Goal: Task Accomplishment & Management: Manage account settings

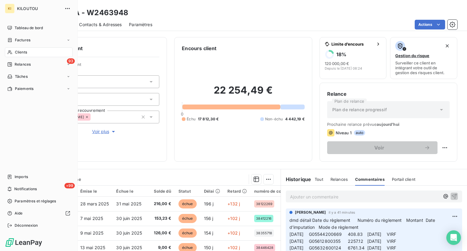
scroll to position [61, 0]
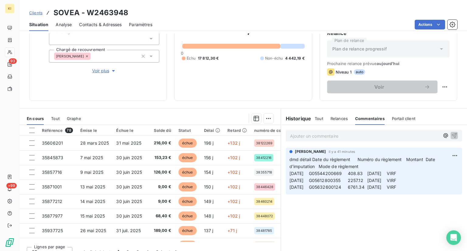
click at [39, 12] on span "Clients" at bounding box center [35, 12] width 13 height 5
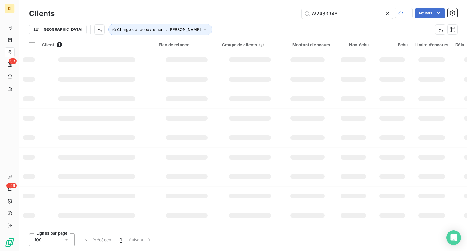
drag, startPoint x: 349, startPoint y: 15, endPoint x: 237, endPoint y: 9, distance: 112.0
click at [237, 9] on div "W2463948 Actions" at bounding box center [259, 13] width 395 height 11
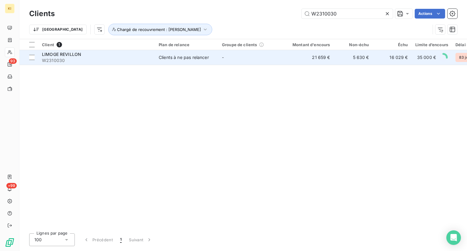
type input "W2310030"
click at [124, 60] on span "W2310030" at bounding box center [96, 60] width 109 height 6
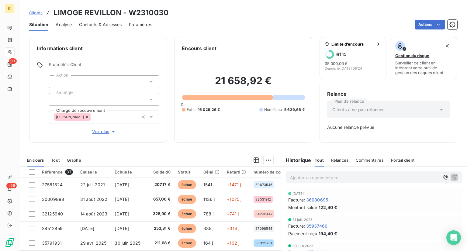
click at [361, 160] on span "Commentaires" at bounding box center [370, 160] width 28 height 5
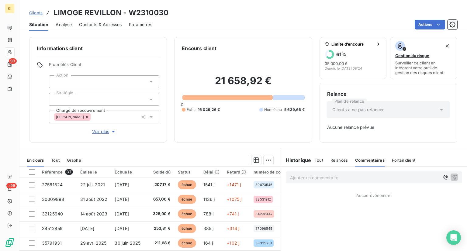
click at [328, 181] on p "Ajouter un commentaire ﻿" at bounding box center [365, 178] width 150 height 8
click at [347, 177] on p "reçu virt de" at bounding box center [365, 177] width 150 height 7
click at [347, 177] on p "reçu virt de 6314.90€ (" at bounding box center [365, 177] width 150 height 7
click at [452, 175] on icon "button" at bounding box center [454, 177] width 5 height 5
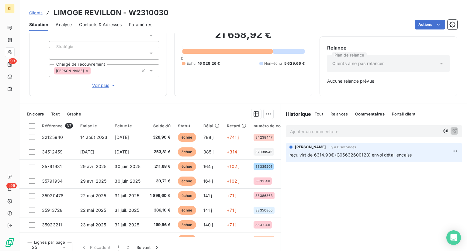
scroll to position [50, 0]
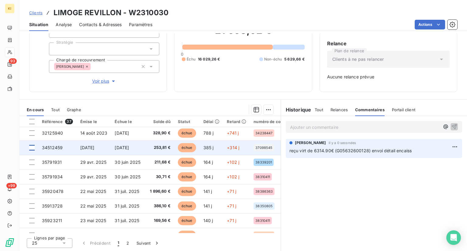
click at [29, 148] on div at bounding box center [31, 147] width 5 height 5
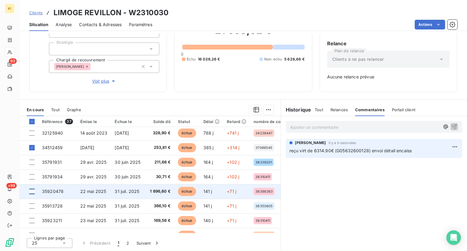
click at [32, 191] on div at bounding box center [31, 191] width 5 height 5
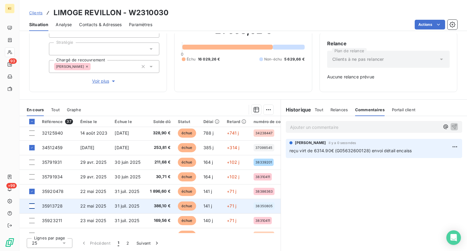
click at [33, 207] on div at bounding box center [31, 205] width 5 height 5
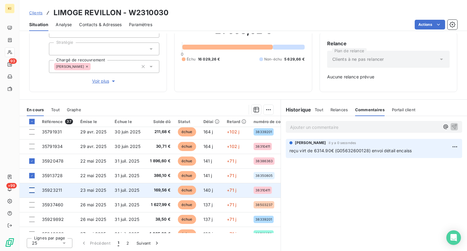
click at [32, 190] on div at bounding box center [31, 190] width 5 height 5
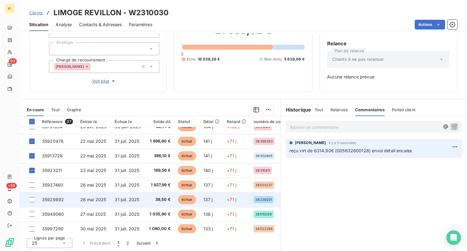
scroll to position [91, 0]
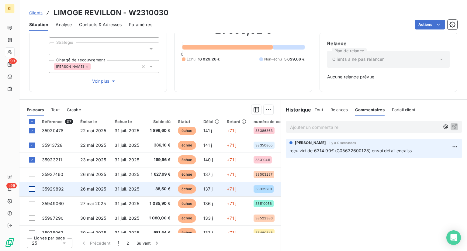
click at [32, 189] on div at bounding box center [31, 188] width 5 height 5
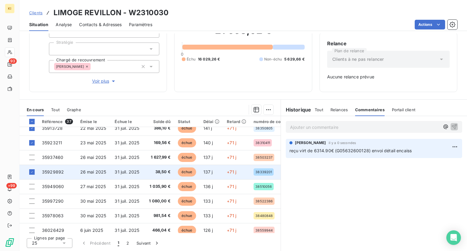
scroll to position [122, 0]
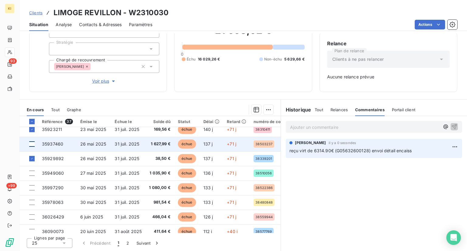
click at [32, 145] on div at bounding box center [31, 143] width 5 height 5
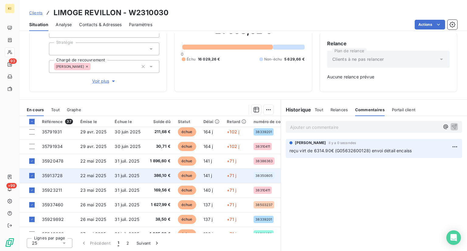
scroll to position [91, 0]
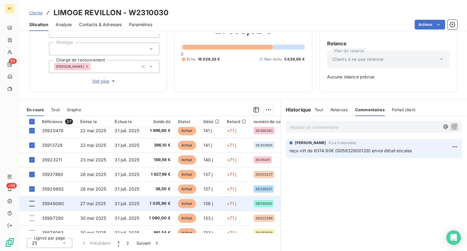
click at [33, 204] on div at bounding box center [31, 203] width 5 height 5
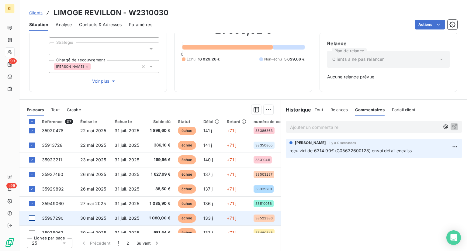
click at [34, 217] on div at bounding box center [31, 218] width 5 height 5
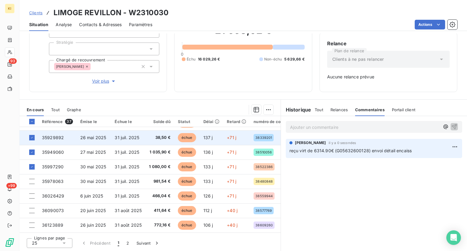
scroll to position [152, 0]
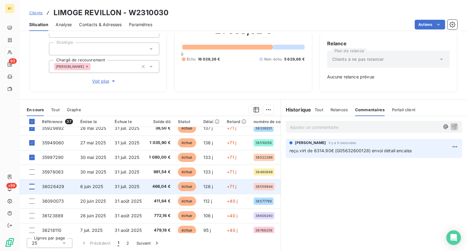
click at [31, 187] on div at bounding box center [31, 186] width 5 height 5
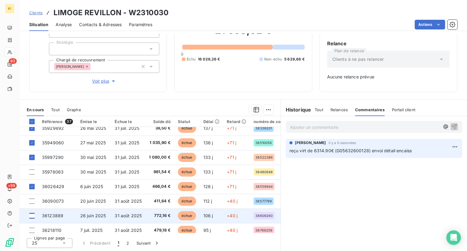
click at [32, 216] on div at bounding box center [31, 215] width 5 height 5
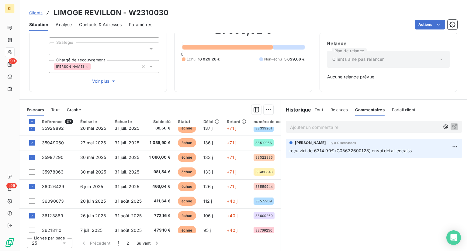
click at [267, 110] on html "KI 93 +99 Clients LIMOGE REVILLON - W2310030 Situation Analyse Contacts & Adres…" at bounding box center [233, 125] width 467 height 251
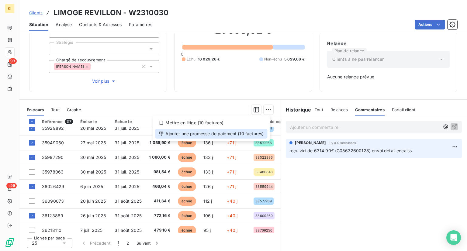
click at [197, 134] on div "Ajouter une promesse de paiement (10 factures)" at bounding box center [211, 134] width 112 height 10
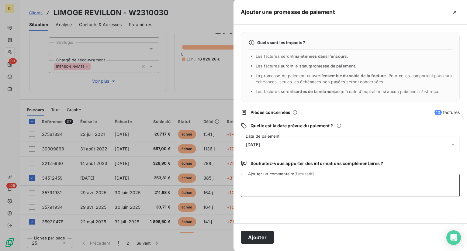
click at [264, 190] on textarea "Ajouter un commentaire (facultatif)" at bounding box center [350, 185] width 219 height 23
type textarea "r"
click at [282, 141] on div "[DATE]" at bounding box center [350, 144] width 219 height 17
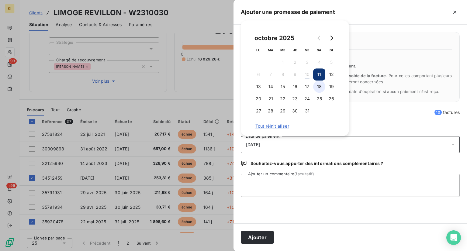
click at [322, 84] on button "18" at bounding box center [319, 87] width 12 height 12
click at [318, 85] on button "18" at bounding box center [319, 87] width 12 height 12
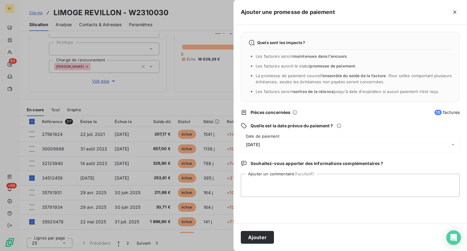
click at [381, 117] on div "Quels sont les impacts ? Les factures seront maintenues dans l’encours . Les fa…" at bounding box center [351, 124] width 234 height 199
drag, startPoint x: 257, startPoint y: 144, endPoint x: 261, endPoint y: 142, distance: 5.4
click at [257, 144] on span "[DATE]" at bounding box center [253, 144] width 14 height 5
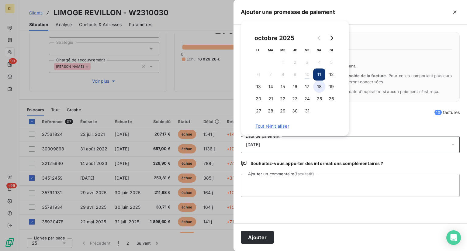
click at [319, 85] on button "18" at bounding box center [319, 87] width 12 height 12
click at [337, 220] on div "Quels sont les impacts ? Les factures seront maintenues dans l’encours . Les fa…" at bounding box center [351, 124] width 234 height 199
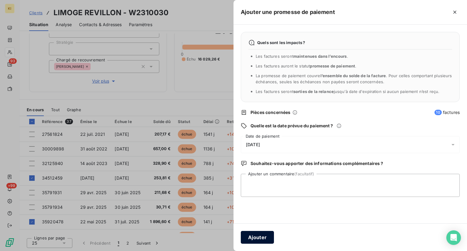
click at [263, 237] on button "Ajouter" at bounding box center [257, 237] width 33 height 13
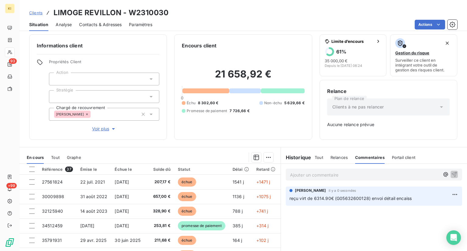
scroll to position [0, 0]
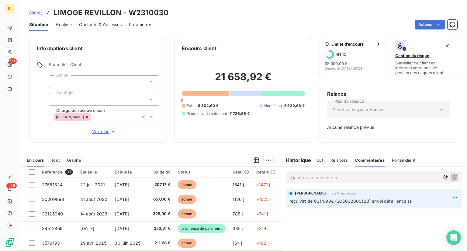
click at [37, 12] on span "Clients" at bounding box center [35, 12] width 13 height 5
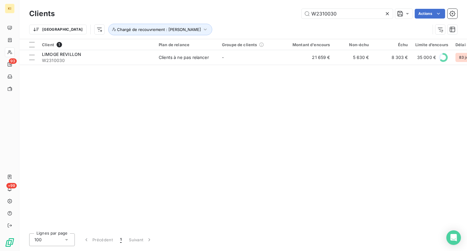
drag, startPoint x: 342, startPoint y: 16, endPoint x: 288, endPoint y: 11, distance: 54.6
click at [288, 11] on div "W2310030 Actions" at bounding box center [259, 14] width 395 height 10
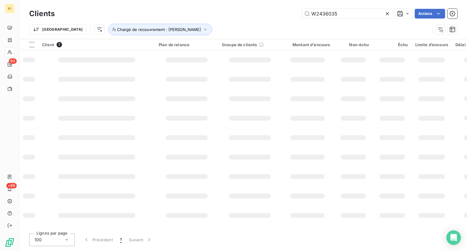
type input "W2436035"
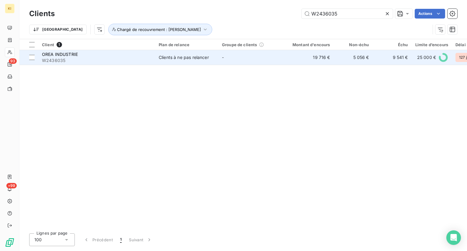
click at [104, 57] on div "OREA INDUSTRIE" at bounding box center [96, 54] width 109 height 6
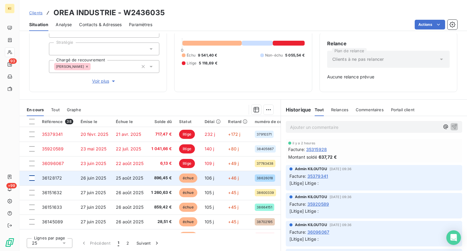
click at [32, 179] on div at bounding box center [31, 177] width 5 height 5
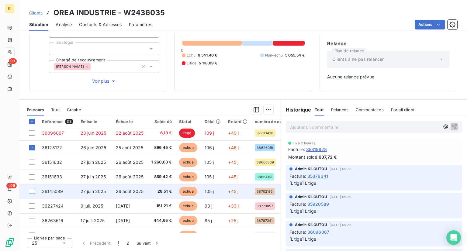
click at [32, 192] on div at bounding box center [31, 191] width 5 height 5
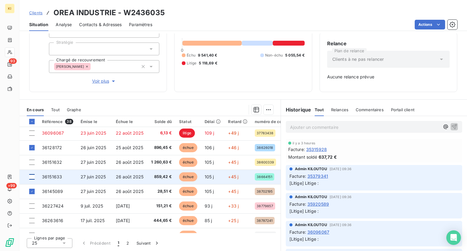
click at [33, 177] on div at bounding box center [31, 176] width 5 height 5
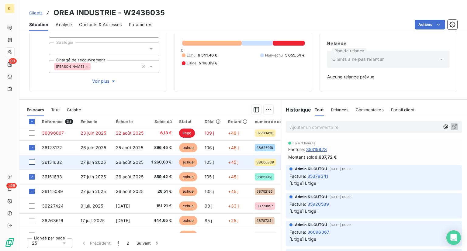
click at [33, 163] on div at bounding box center [31, 162] width 5 height 5
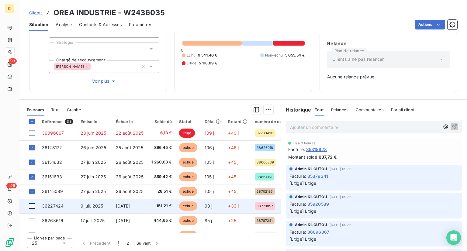
click at [32, 207] on div at bounding box center [31, 205] width 5 height 5
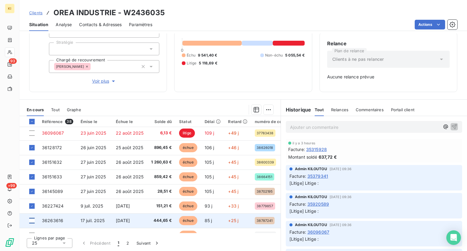
click at [30, 222] on div at bounding box center [31, 220] width 5 height 5
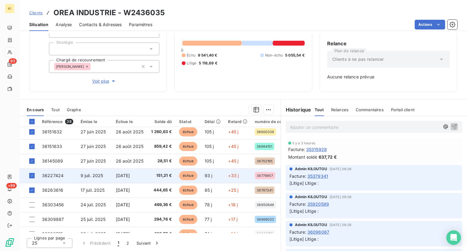
scroll to position [91, 0]
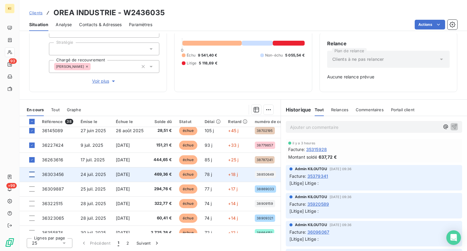
click at [32, 174] on div at bounding box center [31, 174] width 5 height 5
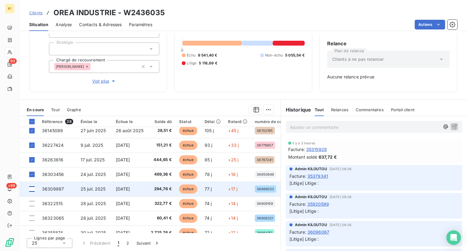
click at [32, 189] on div at bounding box center [31, 188] width 5 height 5
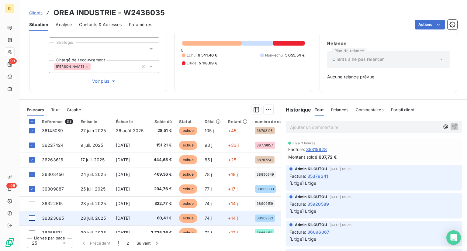
click at [32, 219] on div at bounding box center [31, 218] width 5 height 5
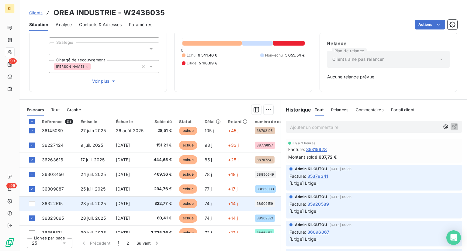
click at [35, 206] on td at bounding box center [28, 203] width 19 height 15
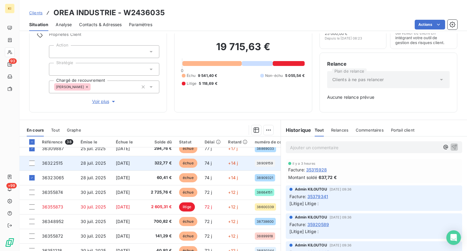
scroll to position [50, 0]
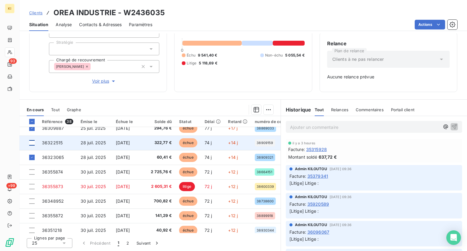
click at [32, 143] on div at bounding box center [31, 142] width 5 height 5
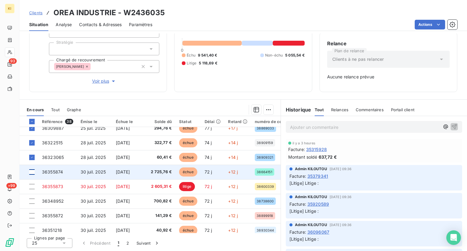
click at [30, 171] on div at bounding box center [31, 171] width 5 height 5
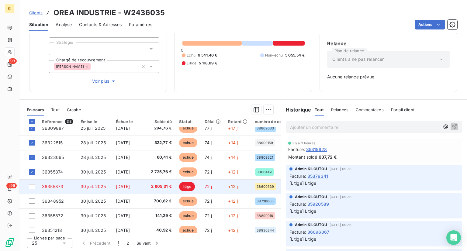
scroll to position [182, 0]
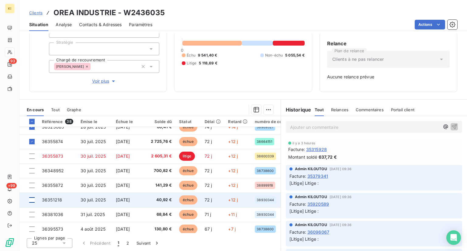
click at [32, 201] on div at bounding box center [31, 199] width 5 height 5
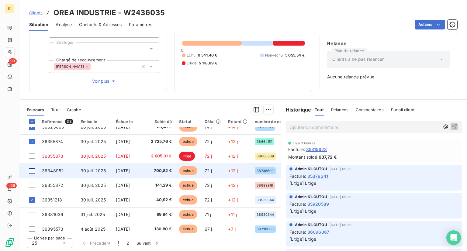
click at [32, 171] on div at bounding box center [31, 170] width 5 height 5
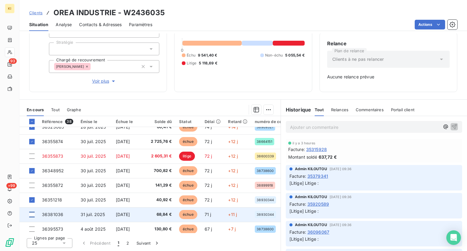
click at [32, 215] on div at bounding box center [31, 214] width 5 height 5
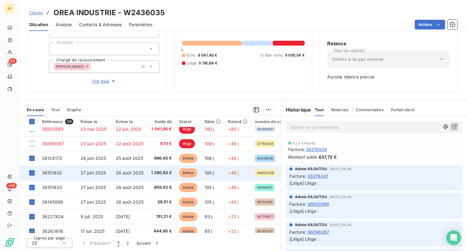
scroll to position [30, 0]
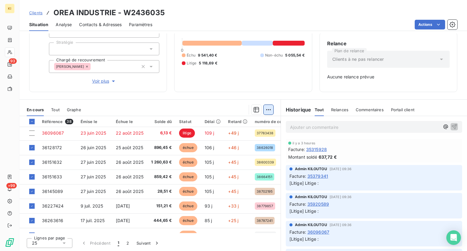
click at [265, 111] on html "KI 93 +99 Clients OREA INDUSTRIE - W2436035 Situation Analyse Contacts & Adress…" at bounding box center [233, 125] width 467 height 251
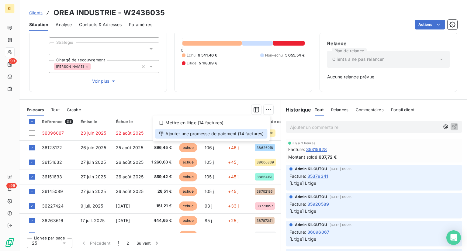
click at [220, 133] on div "Ajouter une promesse de paiement (14 factures)" at bounding box center [211, 134] width 112 height 10
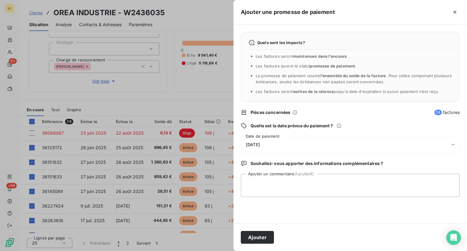
click at [271, 144] on div "[DATE]" at bounding box center [350, 144] width 219 height 17
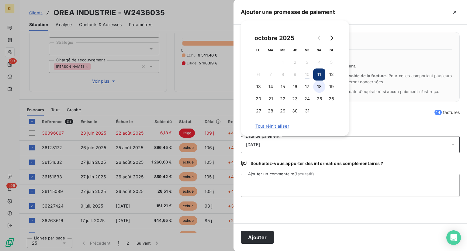
click at [320, 90] on button "18" at bounding box center [319, 87] width 12 height 12
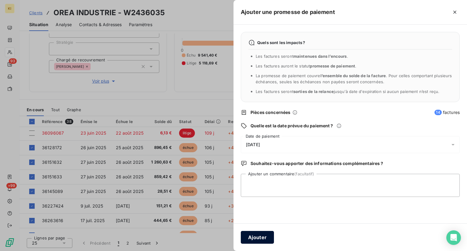
click at [264, 237] on button "Ajouter" at bounding box center [257, 237] width 33 height 13
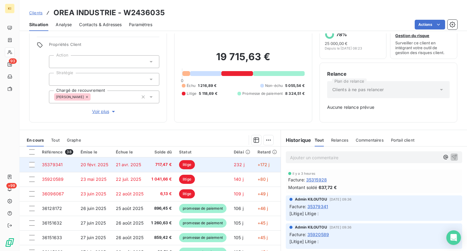
scroll to position [0, 0]
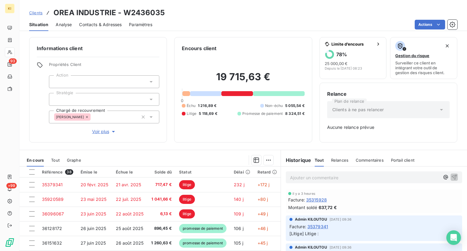
click at [28, 14] on div "Clients OREA INDUSTRIE - W2436035" at bounding box center [243, 12] width 448 height 11
click at [31, 13] on span "Clients" at bounding box center [35, 12] width 13 height 5
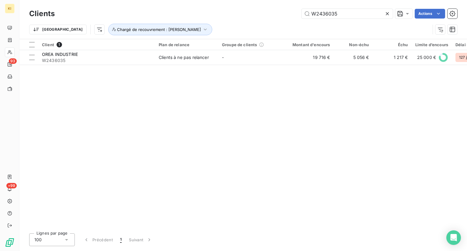
drag, startPoint x: 346, startPoint y: 13, endPoint x: 294, endPoint y: 16, distance: 51.7
click at [294, 16] on div "W2436035 Actions" at bounding box center [259, 14] width 395 height 10
type input "W2513738"
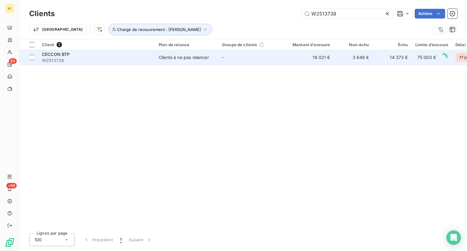
click at [114, 63] on span "W2513738" at bounding box center [96, 60] width 109 height 6
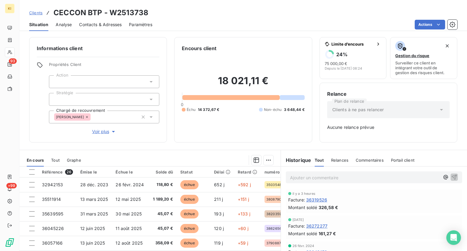
click at [371, 158] on span "Commentaires" at bounding box center [370, 160] width 28 height 5
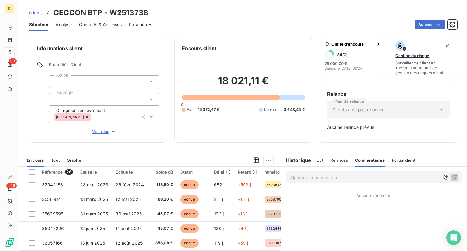
click at [331, 177] on p "Ajouter un commentaire ﻿" at bounding box center [365, 178] width 150 height 8
click at [345, 177] on p "Ajouter un commentaire ﻿" at bounding box center [365, 178] width 150 height 8
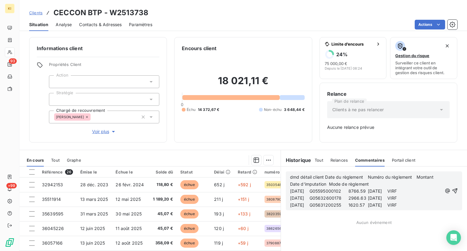
click at [323, 176] on span "dmd détail client Date du règlement Numéro du règlement Montant Date d'imputati…" at bounding box center [363, 181] width 146 height 12
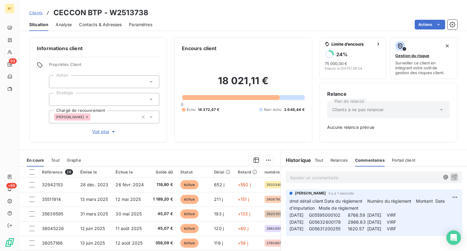
click at [36, 12] on span "Clients" at bounding box center [35, 12] width 13 height 5
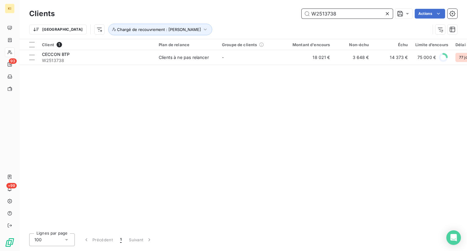
drag, startPoint x: 337, startPoint y: 12, endPoint x: 278, endPoint y: 12, distance: 58.7
click at [278, 12] on div "W2513738 Actions" at bounding box center [259, 14] width 395 height 10
paste input "476610"
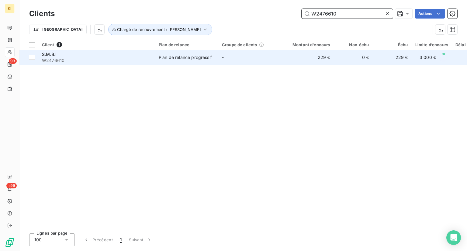
type input "W2476610"
click at [254, 56] on td "-" at bounding box center [249, 57] width 63 height 15
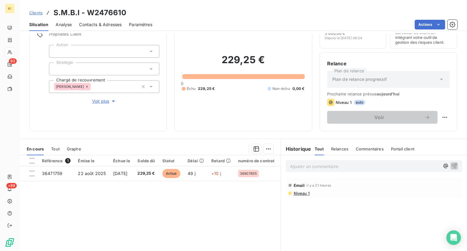
scroll to position [61, 0]
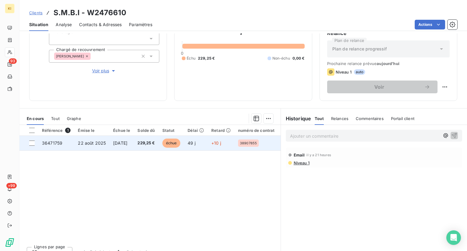
drag, startPoint x: 32, startPoint y: 143, endPoint x: 107, endPoint y: 140, distance: 75.1
click at [32, 143] on div at bounding box center [31, 142] width 5 height 5
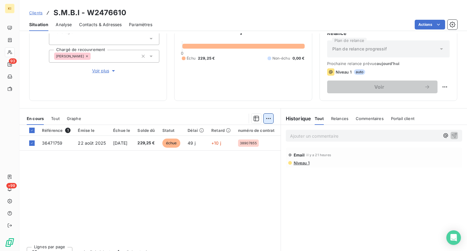
click at [266, 123] on html "KI 93 +99 Clients S.M.B.I - W2476610 Situation Analyse Contacts & Adresses Para…" at bounding box center [233, 125] width 467 height 251
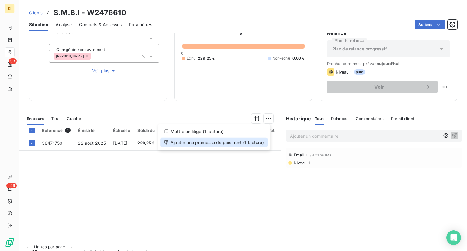
click at [204, 141] on div "Ajouter une promesse de paiement (1 facture)" at bounding box center [213, 143] width 107 height 10
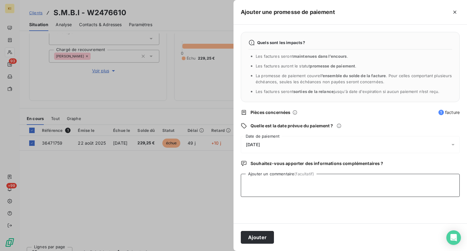
click at [272, 182] on textarea "Ajouter un commentaire (facultatif)" at bounding box center [350, 185] width 219 height 23
type textarea "reçu avis de virt ce jour"
click at [259, 139] on div "[DATE]" at bounding box center [350, 144] width 219 height 17
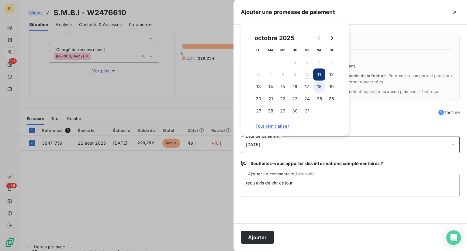
click at [317, 85] on button "18" at bounding box center [319, 87] width 12 height 12
click at [259, 236] on button "Ajouter" at bounding box center [257, 237] width 33 height 13
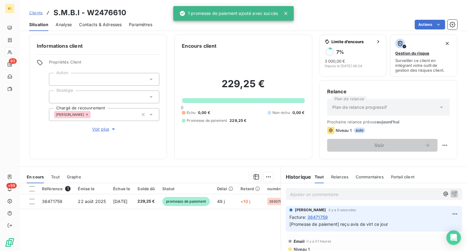
scroll to position [0, 0]
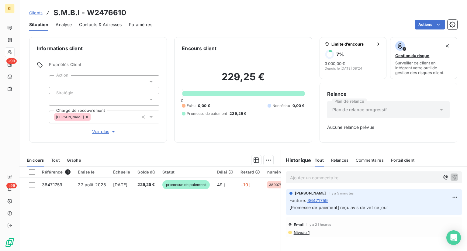
click at [31, 14] on span "Clients" at bounding box center [35, 12] width 13 height 5
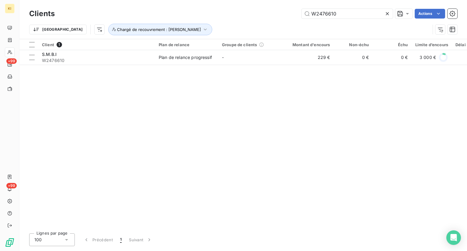
drag, startPoint x: 335, startPoint y: 14, endPoint x: 289, endPoint y: 15, distance: 46.5
click at [289, 15] on div "W2476610 Actions" at bounding box center [259, 14] width 395 height 10
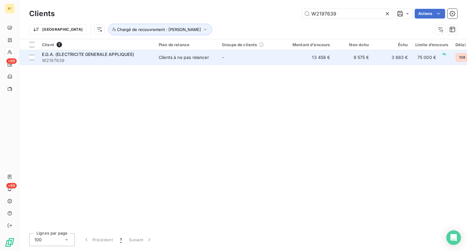
type input "W2197639"
click at [184, 61] on td "Clients à ne pas relancer" at bounding box center [186, 57] width 63 height 15
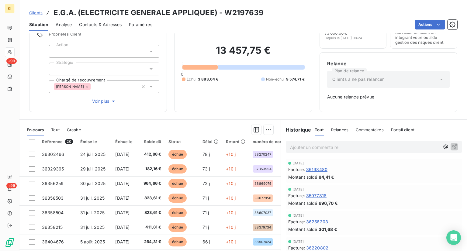
scroll to position [50, 0]
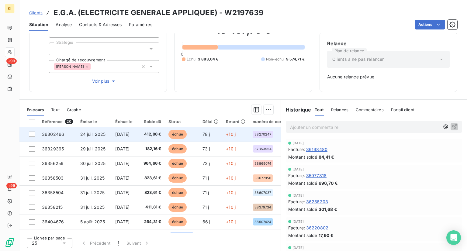
click at [29, 135] on td at bounding box center [28, 134] width 19 height 15
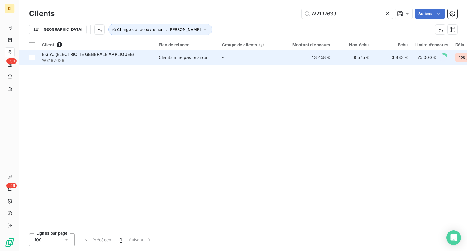
click at [85, 55] on span "E.G.A. (ELECTRICITE GENERALE APPLIQUEE)" at bounding box center [88, 54] width 92 height 5
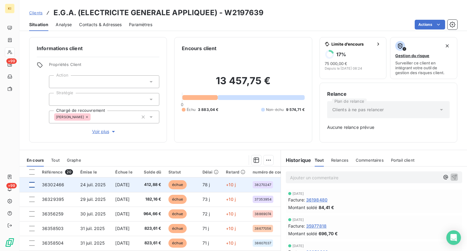
click at [32, 184] on div at bounding box center [31, 184] width 5 height 5
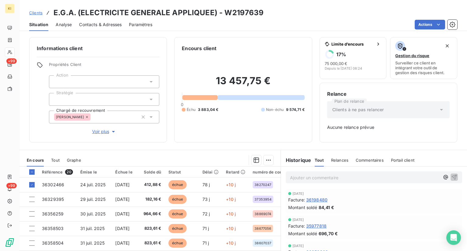
scroll to position [50, 0]
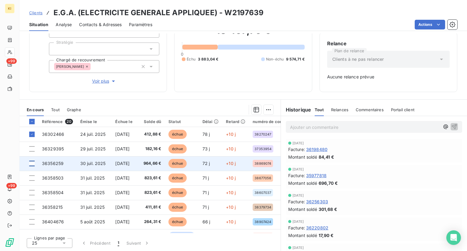
click at [33, 164] on div at bounding box center [31, 163] width 5 height 5
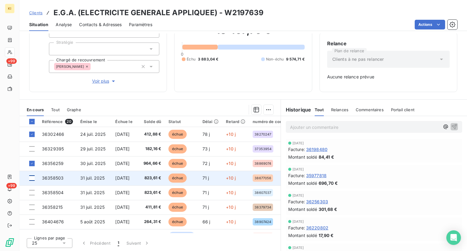
click at [32, 179] on div at bounding box center [31, 177] width 5 height 5
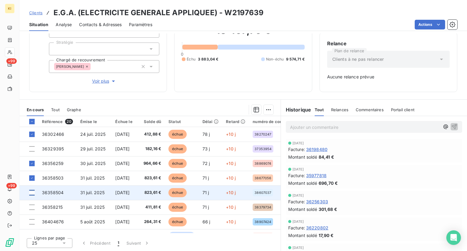
click at [32, 193] on div at bounding box center [31, 192] width 5 height 5
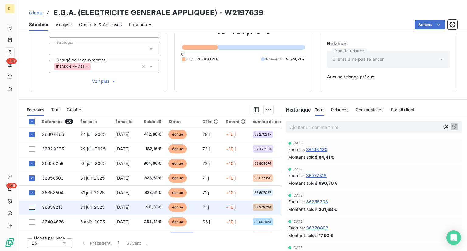
click at [30, 205] on div at bounding box center [31, 207] width 5 height 5
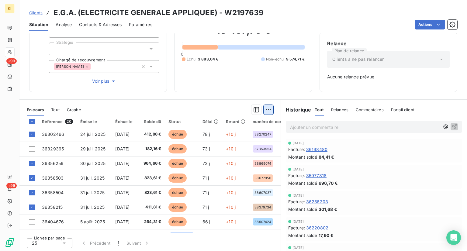
click at [266, 111] on html "KI +99 +99 Clients E.G.A. (ELECTRICITE GENERALE APPLIQUEE) - W2197639 Situation…" at bounding box center [233, 125] width 467 height 251
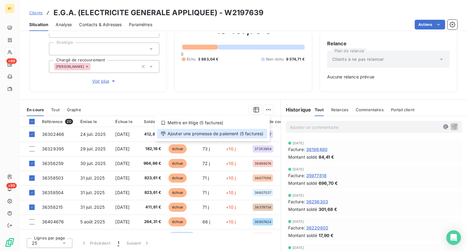
click at [242, 135] on div "Ajouter une promesse de paiement (5 factures)" at bounding box center [212, 134] width 110 height 10
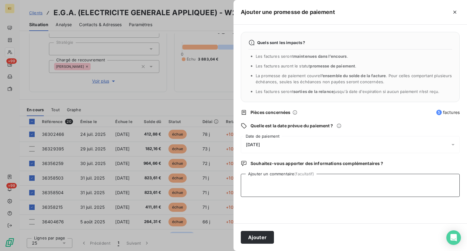
click at [288, 185] on textarea "Ajouter un commentaire (facultatif)" at bounding box center [350, 185] width 219 height 23
type textarea "reçu avis de virt"
click at [254, 149] on div "[DATE]" at bounding box center [350, 144] width 219 height 17
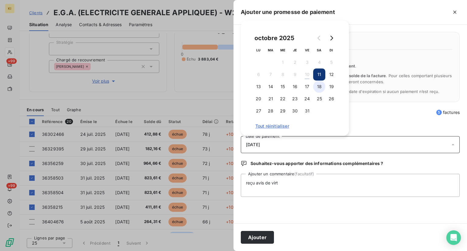
click at [321, 85] on button "18" at bounding box center [319, 87] width 12 height 12
click at [309, 89] on button "17" at bounding box center [307, 87] width 12 height 12
click at [267, 238] on button "Ajouter" at bounding box center [257, 237] width 33 height 13
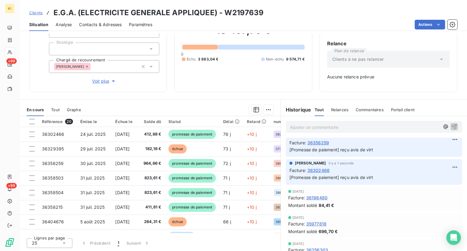
click at [314, 128] on p "Ajouter un commentaire ﻿" at bounding box center [365, 127] width 150 height 8
click at [344, 111] on span "Relances" at bounding box center [339, 109] width 17 height 5
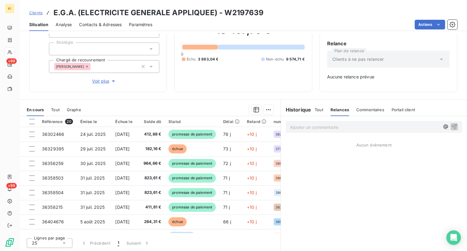
click at [358, 110] on span "Commentaires" at bounding box center [370, 109] width 28 height 5
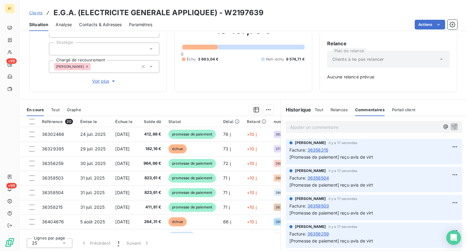
click at [322, 126] on p "Ajouter un commentaire ﻿" at bounding box center [365, 127] width 150 height 8
click at [344, 127] on p "relance pour fact" at bounding box center [365, 126] width 150 height 7
click at [367, 123] on p "relance pour fact 36329395 etv" at bounding box center [365, 126] width 150 height 7
click at [451, 125] on button "button" at bounding box center [454, 126] width 7 height 7
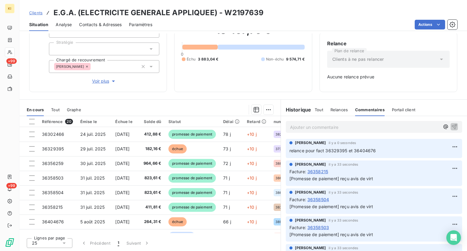
click at [321, 112] on div "Tout Relances Commentaires Portail client" at bounding box center [365, 109] width 101 height 13
click at [319, 110] on span "Tout" at bounding box center [319, 109] width 9 height 5
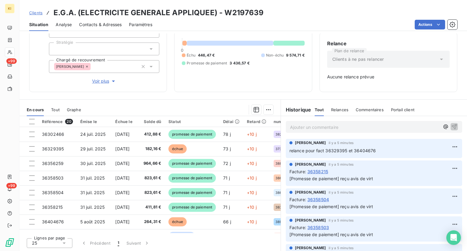
click at [34, 12] on span "Clients" at bounding box center [35, 12] width 13 height 5
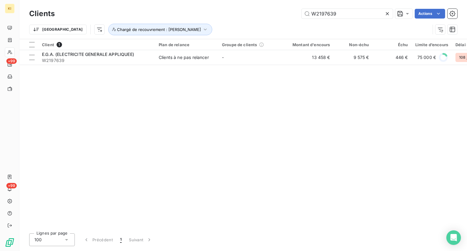
drag, startPoint x: 339, startPoint y: 16, endPoint x: 294, endPoint y: 15, distance: 45.6
click at [294, 15] on div "W2197639 Actions" at bounding box center [259, 14] width 395 height 10
click at [344, 17] on input "W2197639" at bounding box center [347, 14] width 91 height 10
paste input "371754"
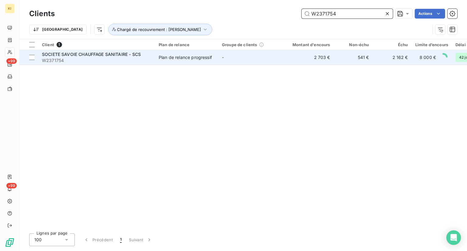
type input "W2371754"
click at [182, 57] on div "Plan de relance progressif" at bounding box center [185, 57] width 53 height 6
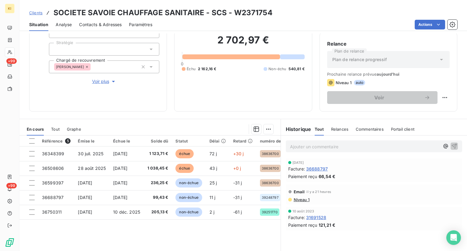
scroll to position [61, 0]
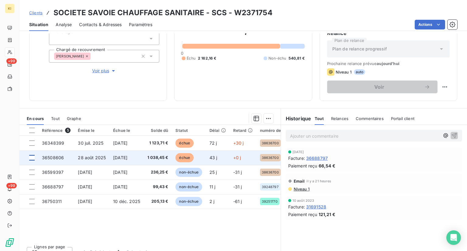
click at [33, 157] on div at bounding box center [31, 157] width 5 height 5
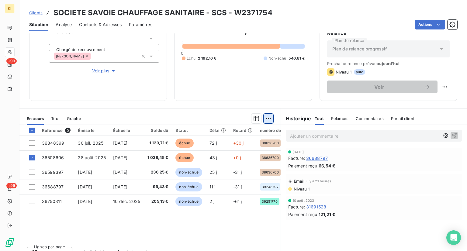
click at [264, 119] on html "KI +99 +99 Clients SOCIETE SAVOIE CHAUFFAGE SANITAIRE - SCS - W2371754 Situatio…" at bounding box center [233, 125] width 467 height 251
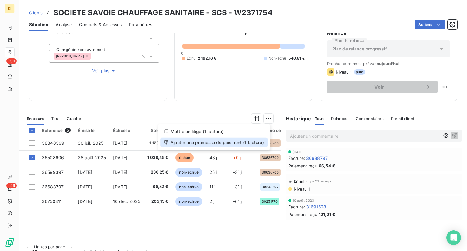
click at [220, 141] on div "Ajouter une promesse de paiement (1 facture)" at bounding box center [213, 143] width 107 height 10
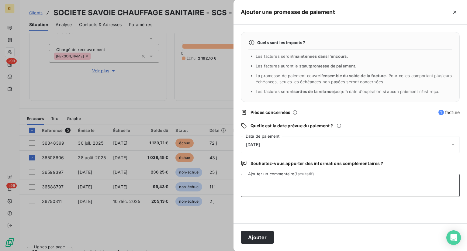
click at [296, 186] on textarea "Ajouter un commentaire (facultatif)" at bounding box center [350, 185] width 219 height 23
type textarea "reçu avis de virt"
click at [264, 135] on div "Quels sont les impacts ? Les factures seront maintenues dans l’encours . Les fa…" at bounding box center [351, 124] width 234 height 199
click at [258, 146] on span "[DATE]" at bounding box center [253, 144] width 14 height 5
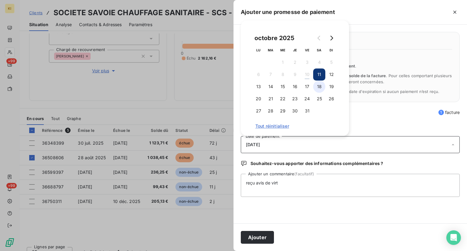
click at [317, 86] on button "18" at bounding box center [319, 87] width 12 height 12
click at [307, 91] on button "17" at bounding box center [307, 87] width 12 height 12
click at [262, 236] on button "Ajouter" at bounding box center [257, 237] width 33 height 13
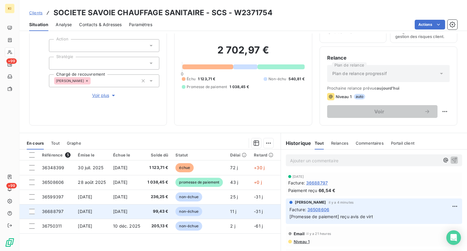
scroll to position [70, 0]
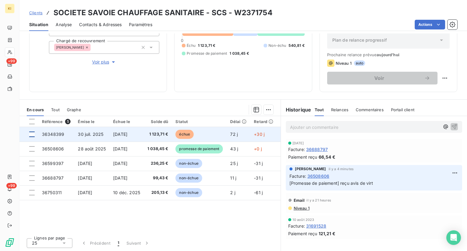
click at [32, 133] on div at bounding box center [31, 134] width 5 height 5
click at [32, 133] on icon at bounding box center [32, 135] width 4 height 4
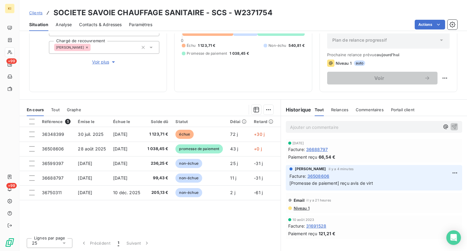
click at [372, 110] on span "Commentaires" at bounding box center [370, 109] width 28 height 5
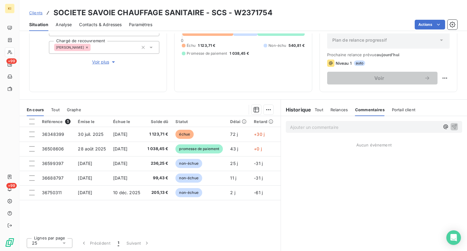
click at [341, 127] on p "Ajouter un commentaire ﻿" at bounding box center [365, 127] width 150 height 8
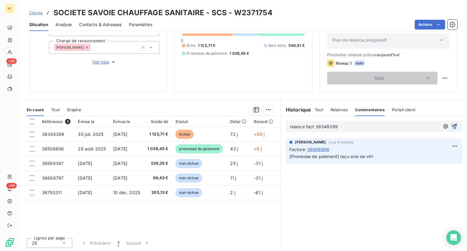
click at [451, 126] on icon "button" at bounding box center [454, 126] width 6 height 6
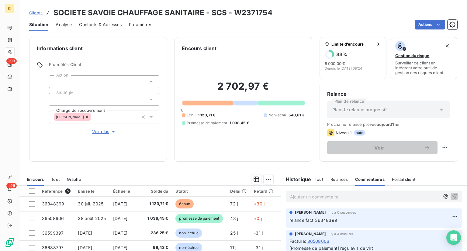
scroll to position [0, 0]
click at [38, 15] on span "Clients" at bounding box center [35, 12] width 13 height 5
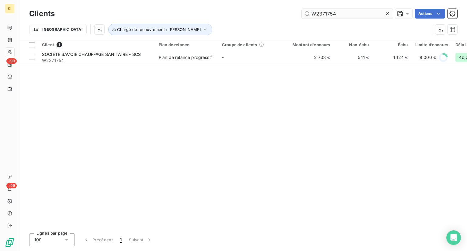
click at [333, 16] on input "W2371754" at bounding box center [347, 14] width 91 height 10
drag, startPoint x: 344, startPoint y: 14, endPoint x: 236, endPoint y: 12, distance: 107.9
click at [236, 12] on div "W2371754 Actions" at bounding box center [259, 14] width 395 height 10
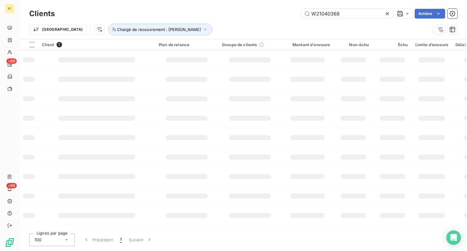
type input "W21040368"
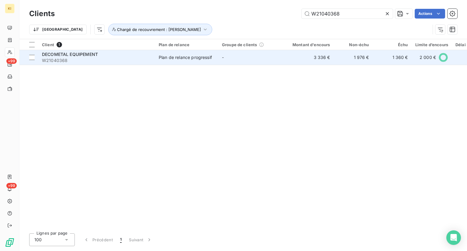
click at [263, 61] on td "-" at bounding box center [249, 57] width 63 height 15
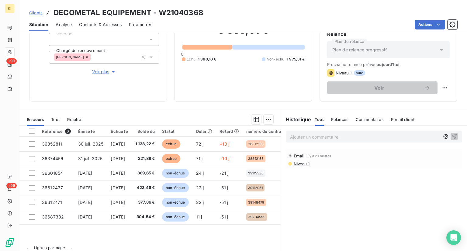
scroll to position [61, 0]
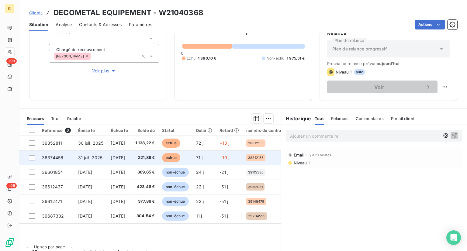
drag, startPoint x: 34, startPoint y: 144, endPoint x: 36, endPoint y: 152, distance: 9.0
click at [34, 144] on div at bounding box center [31, 142] width 5 height 5
click at [36, 153] on td at bounding box center [28, 157] width 19 height 15
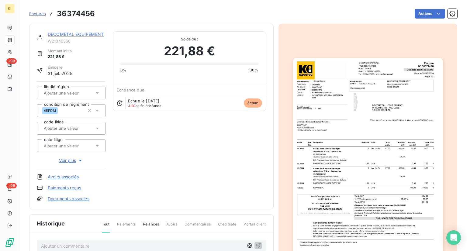
click at [40, 16] on span "Factures" at bounding box center [37, 13] width 17 height 5
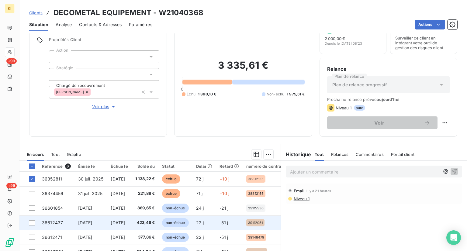
scroll to position [70, 0]
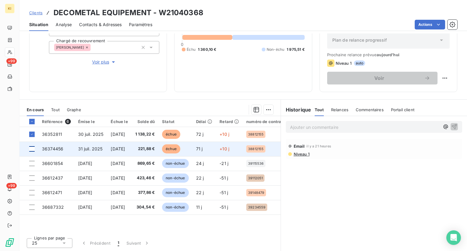
click at [33, 148] on div at bounding box center [31, 148] width 5 height 5
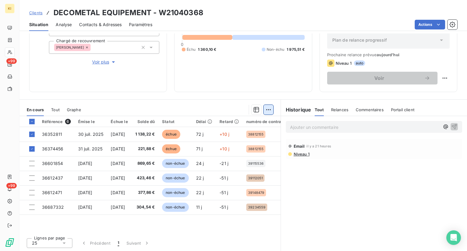
click at [265, 110] on html "KI +99 +99 Clients DECOMETAL EQUIPEMENT - W21040368 Situation Analyse Contacts …" at bounding box center [233, 125] width 467 height 251
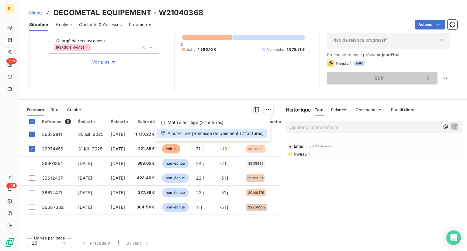
click at [207, 132] on div "Ajouter une promesse de paiement (2 factures)" at bounding box center [212, 134] width 110 height 10
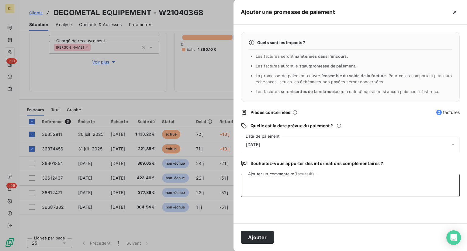
click at [271, 188] on textarea "Ajouter un commentaire (facultatif)" at bounding box center [350, 185] width 219 height 23
type textarea "reçu avis de virt"
click at [260, 150] on div "[DATE]" at bounding box center [350, 144] width 219 height 17
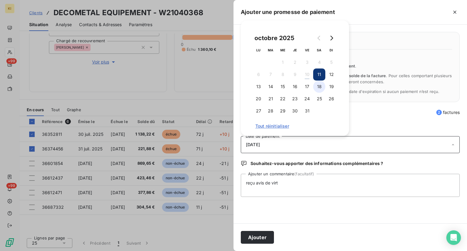
click at [323, 87] on button "18" at bounding box center [319, 87] width 12 height 12
click at [267, 236] on button "Ajouter" at bounding box center [257, 237] width 33 height 13
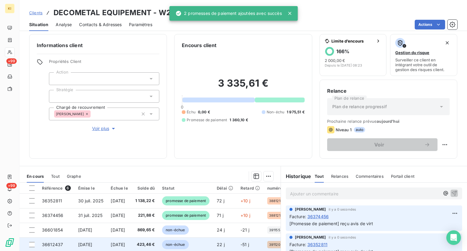
scroll to position [0, 0]
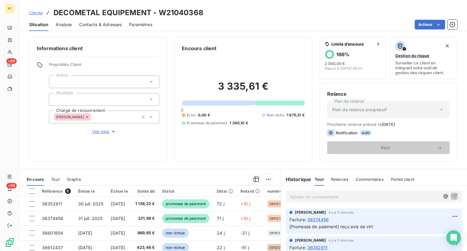
click at [37, 16] on div "Clients DECOMETAL EQUIPEMENT - W21040368" at bounding box center [116, 12] width 174 height 11
click at [37, 15] on span "Clients" at bounding box center [35, 12] width 13 height 5
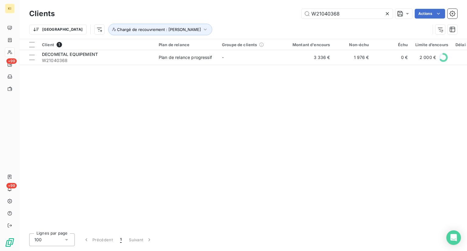
drag, startPoint x: 341, startPoint y: 14, endPoint x: 276, endPoint y: 17, distance: 64.8
click at [276, 17] on div "W21040368 Actions" at bounding box center [259, 14] width 395 height 10
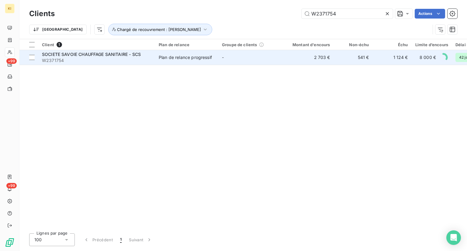
type input "W2371754"
click at [140, 60] on span "W2371754" at bounding box center [96, 60] width 109 height 6
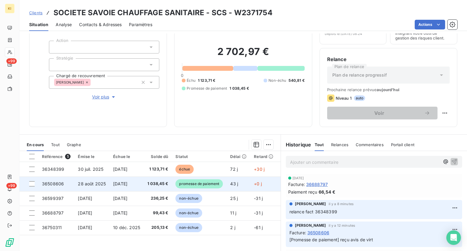
scroll to position [61, 0]
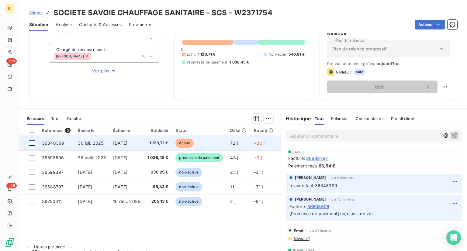
click at [33, 143] on div at bounding box center [31, 142] width 5 height 5
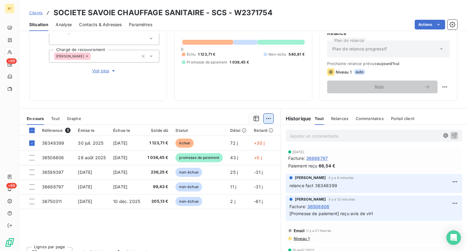
click at [263, 120] on html "KI +99 +99 Clients SOCIETE SAVOIE CHAUFFAGE SANITAIRE - SCS - W2371754 Situatio…" at bounding box center [233, 125] width 467 height 251
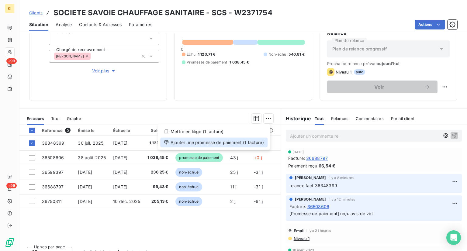
click at [215, 142] on div "Ajouter une promesse de paiement (1 facture)" at bounding box center [213, 143] width 107 height 10
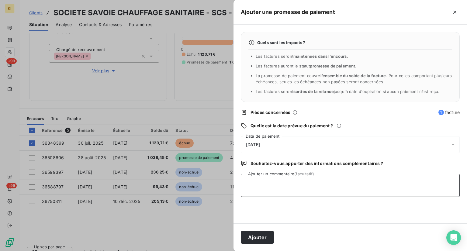
click at [323, 184] on textarea "Ajouter un commentaire (facultatif)" at bounding box center [350, 185] width 219 height 23
paste textarea "Je relance le chargé d’affaires et fait le règlement [DATE]."
type textarea "client : Je relance le chargé d’affaires et fait le règlement [DATE]."
click at [269, 144] on div "[DATE]" at bounding box center [350, 144] width 219 height 17
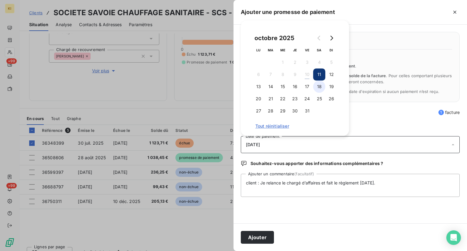
click at [317, 87] on button "18" at bounding box center [319, 87] width 12 height 12
click at [310, 88] on button "17" at bounding box center [307, 87] width 12 height 12
click at [308, 91] on button "17" at bounding box center [307, 87] width 12 height 12
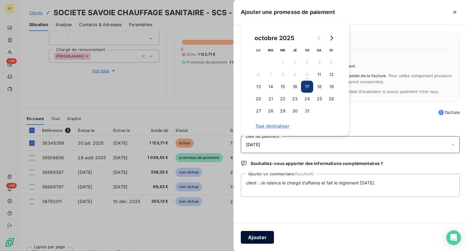
click at [262, 241] on button "Ajouter" at bounding box center [257, 237] width 33 height 13
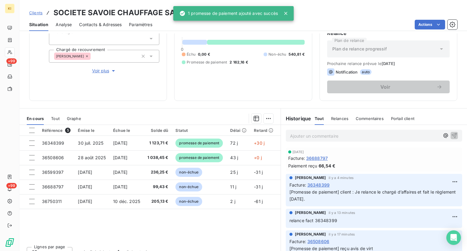
click at [40, 15] on span "Clients" at bounding box center [35, 12] width 13 height 5
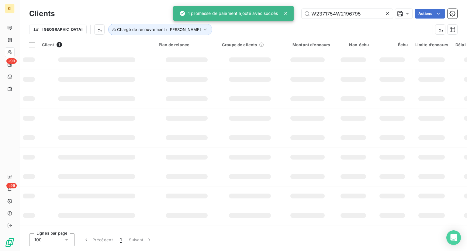
drag, startPoint x: 342, startPoint y: 10, endPoint x: 279, endPoint y: 13, distance: 63.0
click at [279, 13] on div "KI +99 +99 Clients W2371754W2196795 Actions Trier Chargé de recouvrement : [PER…" at bounding box center [233, 125] width 467 height 251
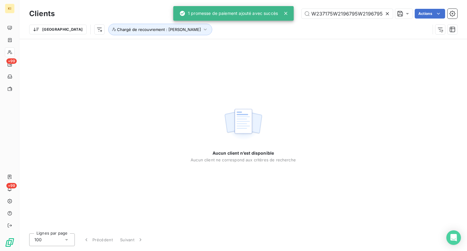
click at [275, 9] on div "KI +99 +99 Clients W237175W2196795W2196795 Actions Trier Chargé de recouvrement…" at bounding box center [233, 125] width 467 height 251
type input "W237175W2196795W2196795"
click at [386, 13] on icon at bounding box center [387, 14] width 6 height 6
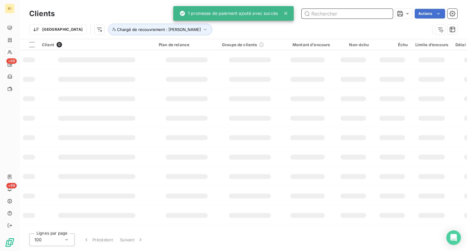
click at [348, 17] on input "text" at bounding box center [347, 14] width 91 height 10
paste input "W2196795"
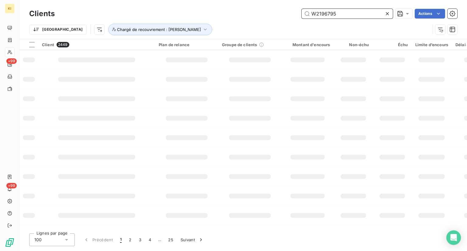
paste input "W2196795"
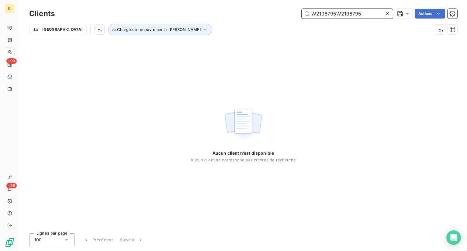
click at [367, 13] on input "W2196795W2196795" at bounding box center [347, 14] width 91 height 10
click at [336, 14] on input "W2196795W2196795" at bounding box center [347, 14] width 91 height 10
drag, startPoint x: 336, startPoint y: 14, endPoint x: 369, endPoint y: 14, distance: 32.8
click at [369, 14] on input "W2196795W2196795" at bounding box center [347, 14] width 91 height 10
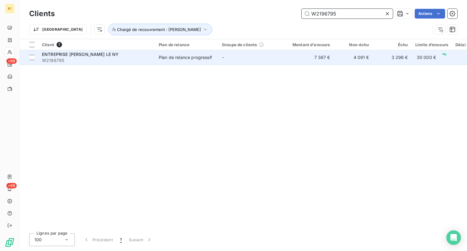
type input "W2196795"
click at [118, 64] on td "ENTREPRISE [PERSON_NAME] LE NY W2196795" at bounding box center [96, 57] width 117 height 15
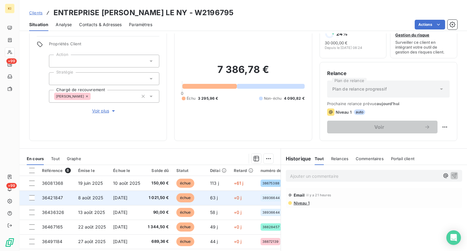
scroll to position [30, 0]
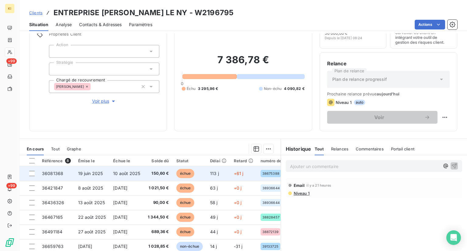
click at [54, 174] on span "36081368" at bounding box center [52, 173] width 21 height 5
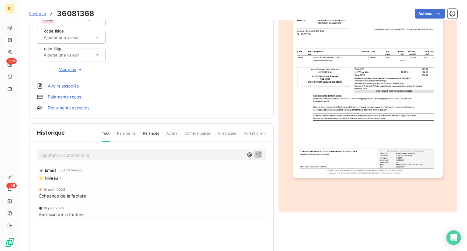
scroll to position [92, 0]
click at [95, 155] on p "Ajouter un commentaire ﻿" at bounding box center [142, 155] width 202 height 8
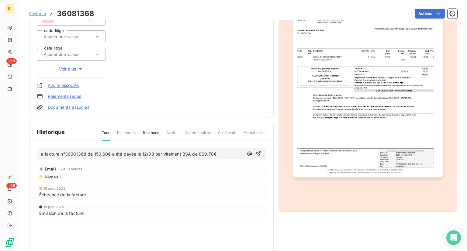
click at [40, 153] on div "a facture n°36081368 de 150.60€ a été payée le 12/08 par virement BSA de 869.78€" at bounding box center [151, 153] width 229 height 11
click at [42, 154] on span "a facture n°36081368 de 150.60€ a été payée le 12/08 par virement BSA de 869.78€" at bounding box center [128, 153] width 175 height 5
drag, startPoint x: 42, startPoint y: 154, endPoint x: 37, endPoint y: 153, distance: 4.9
click at [39, 154] on div "a facture n°36081368 de 150.60€ a été payée le 12/08 par virement BSA de 869.78€" at bounding box center [151, 153] width 229 height 11
click at [35, 153] on div "a facture n°36081368 de 150.60€ a été payée le 12/08 par virement BSA de 869.78…" at bounding box center [151, 192] width 244 height 102
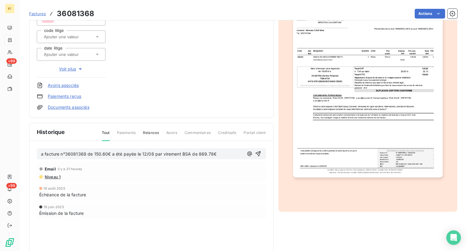
click at [41, 154] on div "a facture n°36081368 de 150.60€ a été payée le 12/08 par virement BSA de 869.78€" at bounding box center [151, 153] width 229 height 11
click at [41, 154] on span "a facture n°36081368 de 150.60€ a été payée le 12/08 par virement BSA de 869.78€" at bounding box center [128, 153] width 175 height 5
click at [42, 155] on span "a facture n°36081368 de 150.60€ a été payée le 12/08 par virement BSA de 869.78€" at bounding box center [128, 153] width 175 height 5
click at [41, 154] on span "a facture n°36081368 de 150.60€ a été payée le 12/08 par virement BSA de 869.78€" at bounding box center [128, 153] width 175 height 5
click at [233, 154] on p "cliente : la facture n°36081368 de 150.60€ a été payée le 12/08 par virement BS…" at bounding box center [142, 154] width 202 height 7
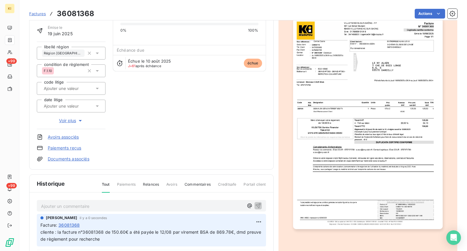
scroll to position [0, 0]
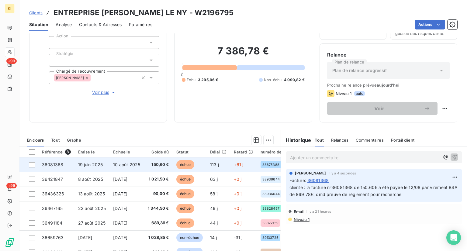
scroll to position [70, 0]
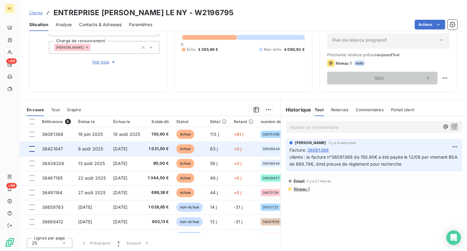
click at [32, 146] on div at bounding box center [31, 148] width 5 height 5
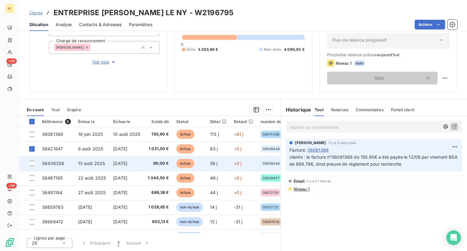
click at [32, 166] on div at bounding box center [31, 163] width 5 height 5
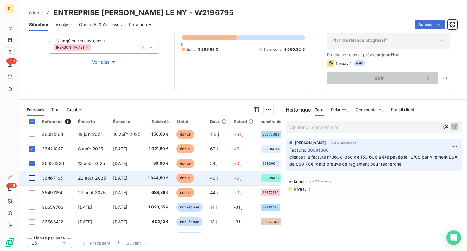
click at [32, 178] on div at bounding box center [31, 177] width 5 height 5
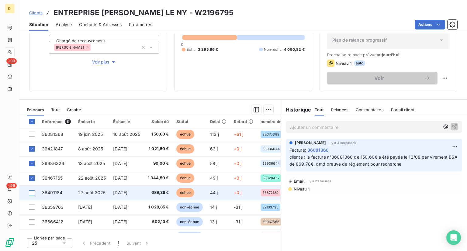
click at [34, 191] on div at bounding box center [31, 192] width 5 height 5
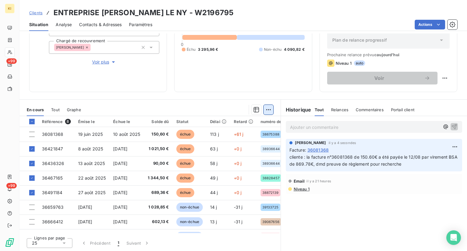
click at [269, 111] on html "KI +99 +99 Clients ENTREPRISE [PERSON_NAME] LE NY - W2196795 Situation Analyse …" at bounding box center [233, 125] width 467 height 251
click at [159, 107] on html "KI +99 +99 Clients ENTREPRISE [PERSON_NAME] LE NY - W2196795 Situation Analyse …" at bounding box center [233, 125] width 467 height 251
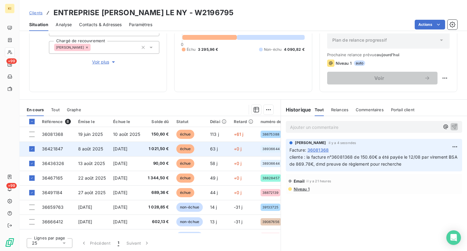
click at [60, 150] on span "36421847" at bounding box center [52, 148] width 21 height 5
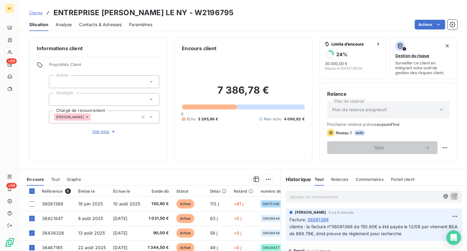
click at [33, 15] on span "Clients" at bounding box center [35, 12] width 13 height 5
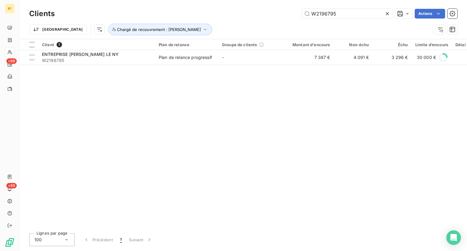
drag, startPoint x: 357, startPoint y: 12, endPoint x: 270, endPoint y: 12, distance: 87.3
click at [270, 12] on div "W2196795 Actions" at bounding box center [259, 14] width 395 height 10
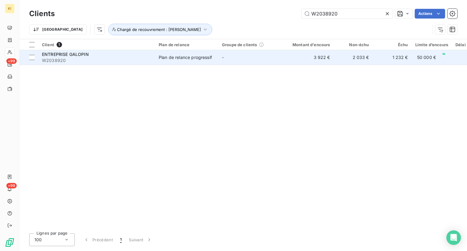
type input "W2038920"
click at [193, 54] on div "Plan de relance progressif" at bounding box center [185, 57] width 53 height 6
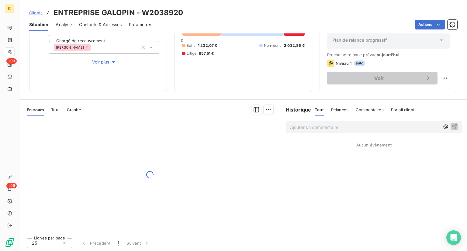
scroll to position [9, 0]
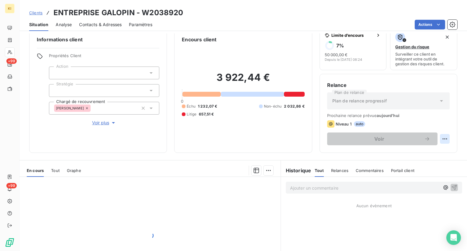
click at [441, 140] on html "KI +99 +99 Clients ENTREPRISE GALOPIN - W2038920 Situation Analyse Contacts & A…" at bounding box center [233, 125] width 467 height 251
click at [426, 149] on div "Replanifier cette action" at bounding box center [415, 152] width 54 height 10
select select "9"
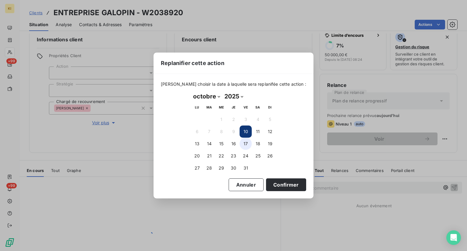
click at [248, 142] on button "17" at bounding box center [246, 144] width 12 height 12
click at [284, 187] on button "Confirmer" at bounding box center [286, 184] width 40 height 13
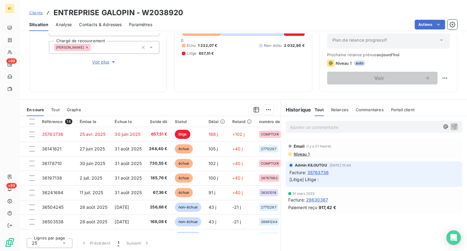
scroll to position [0, 0]
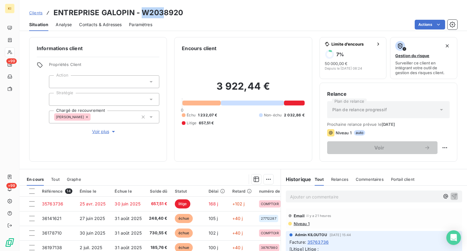
drag, startPoint x: 143, startPoint y: 13, endPoint x: 169, endPoint y: 15, distance: 25.9
click at [164, 15] on h3 "ENTREPRISE GALOPIN - W2038920" at bounding box center [119, 12] width 130 height 11
drag, startPoint x: 169, startPoint y: 15, endPoint x: 179, endPoint y: 15, distance: 10.1
click at [179, 15] on h3 "ENTREPRISE GALOPIN - W2038920" at bounding box center [119, 12] width 130 height 11
drag, startPoint x: 142, startPoint y: 11, endPoint x: 184, endPoint y: 12, distance: 42.0
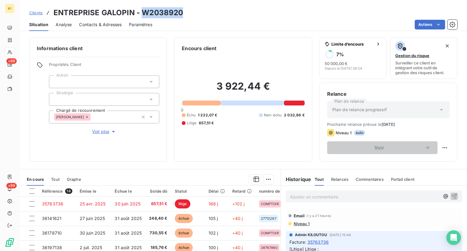
click at [184, 12] on div "Clients ENTREPRISE GALOPIN - W2038920" at bounding box center [243, 12] width 448 height 11
copy h3 "W2038920"
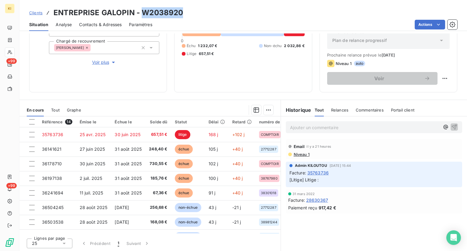
scroll to position [70, 0]
click at [368, 111] on span "Commentaires" at bounding box center [370, 109] width 28 height 5
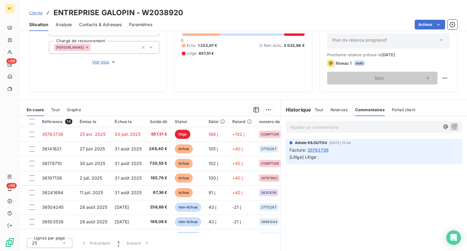
click at [325, 130] on p "Ajouter un commentaire ﻿" at bounding box center [365, 127] width 150 height 8
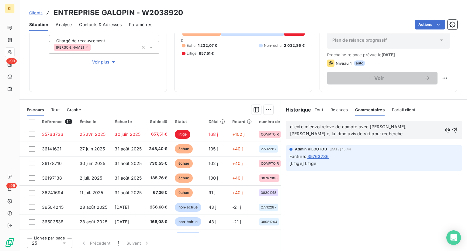
click at [390, 130] on p "cliente m'envoi releve de compte avec [PERSON_NAME], [PERSON_NAME] e, lui dmd a…" at bounding box center [366, 130] width 152 height 14
drag, startPoint x: 372, startPoint y: 124, endPoint x: 347, endPoint y: 138, distance: 28.6
click at [347, 138] on div "cliente m'envoi relevé de compte avec [PERSON_NAME], virt, lui dmd avis de virt…" at bounding box center [374, 130] width 176 height 18
click at [378, 127] on span "cliente m'envoi relevé de compte avec débit, virt, lui dmd avis de virt pour re…" at bounding box center [366, 130] width 153 height 12
click at [380, 127] on span "cliente m'envoi relevé de compte avec débit, virt, lui dmd avis de virt pour re…" at bounding box center [366, 130] width 153 height 12
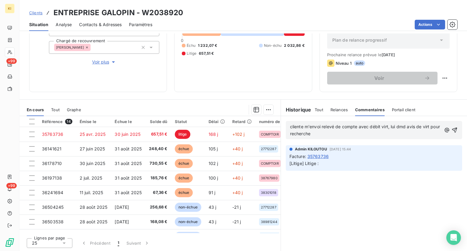
click at [345, 129] on p "cliente m'envoi relevé de compte avec débit virt, lui dmd avis de virt pour rec…" at bounding box center [365, 130] width 151 height 14
click at [451, 129] on icon "button" at bounding box center [454, 130] width 6 height 6
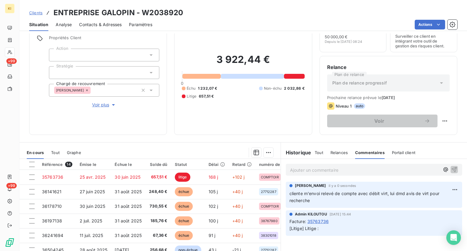
scroll to position [0, 0]
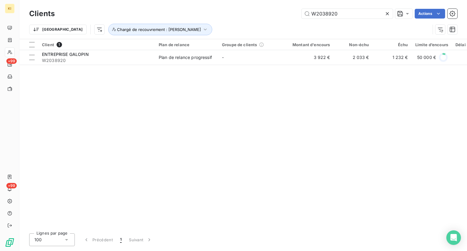
drag, startPoint x: 344, startPoint y: 15, endPoint x: 282, endPoint y: 19, distance: 62.8
click at [282, 19] on div "Clients W2038920 Actions" at bounding box center [243, 13] width 428 height 13
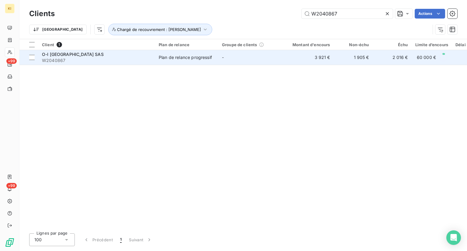
type input "W2040867"
click at [124, 57] on div "O-I [GEOGRAPHIC_DATA] SAS" at bounding box center [96, 54] width 109 height 6
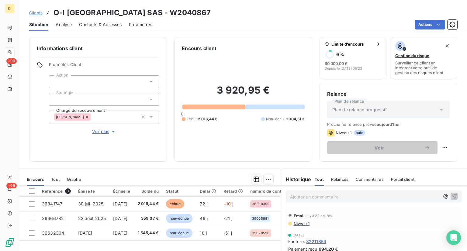
click at [434, 7] on div "Clients O-I [GEOGRAPHIC_DATA] SAS - W2040867" at bounding box center [243, 12] width 448 height 11
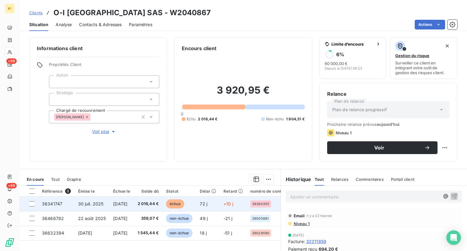
click at [64, 202] on td "36341747" at bounding box center [56, 204] width 36 height 15
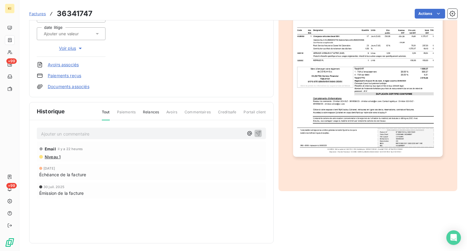
scroll to position [114, 0]
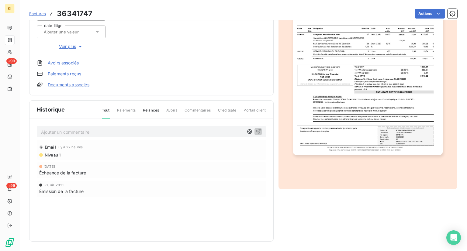
click at [77, 132] on p "Ajouter un commentaire ﻿" at bounding box center [142, 132] width 202 height 8
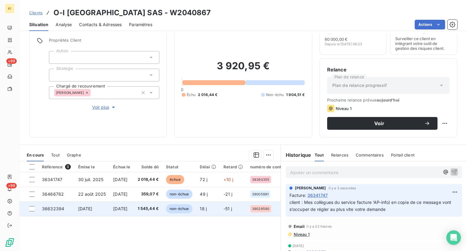
scroll to position [30, 0]
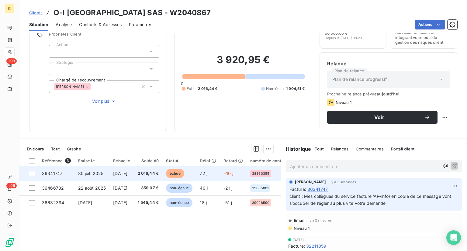
click at [52, 174] on span "36341747" at bounding box center [52, 173] width 20 height 5
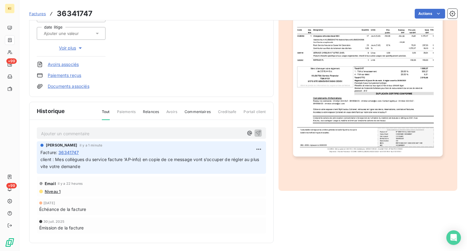
scroll to position [114, 0]
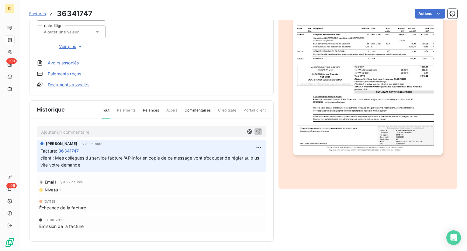
click at [91, 133] on p "Ajouter un commentaire ﻿" at bounding box center [142, 132] width 202 height 8
click at [87, 133] on p "regl déj effectué" at bounding box center [142, 131] width 202 height 7
click at [56, 132] on span "regl déj effectué (G05612800313) dmd lettrage encaiss" at bounding box center [97, 131] width 113 height 5
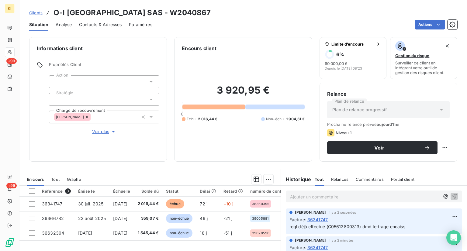
click at [38, 15] on span "Clients" at bounding box center [35, 12] width 13 height 5
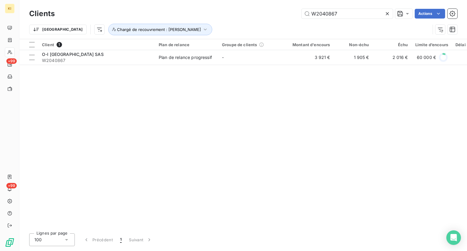
drag, startPoint x: 351, startPoint y: 14, endPoint x: 260, endPoint y: 14, distance: 90.9
click at [260, 14] on div "W2040867 Actions" at bounding box center [259, 14] width 395 height 10
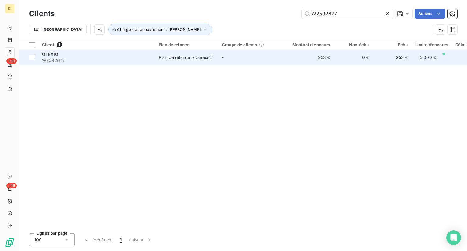
type input "W2592677"
click at [98, 62] on span "W2592677" at bounding box center [96, 60] width 109 height 6
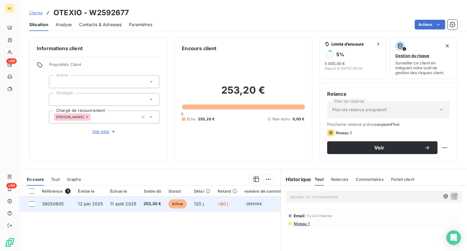
click at [57, 203] on span "36050805" at bounding box center [53, 203] width 22 height 5
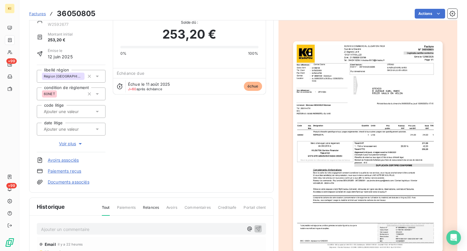
scroll to position [61, 0]
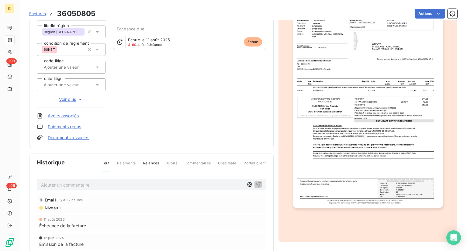
click at [111, 185] on p "Ajouter un commentaire ﻿" at bounding box center [142, 185] width 202 height 8
click at [126, 184] on p "Ajouter un commentaire ﻿" at bounding box center [142, 185] width 202 height 8
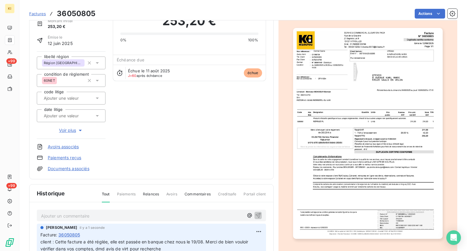
scroll to position [0, 0]
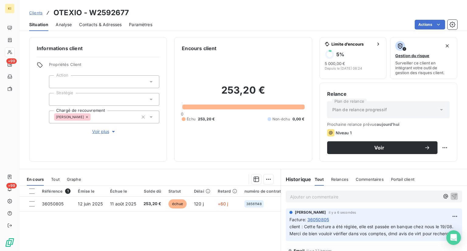
click at [34, 13] on span "Clients" at bounding box center [35, 12] width 13 height 5
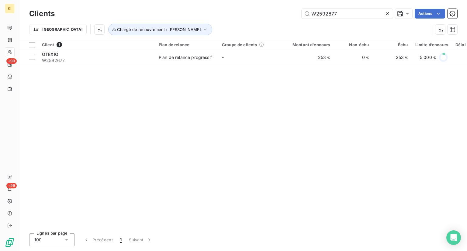
drag, startPoint x: 347, startPoint y: 15, endPoint x: 292, endPoint y: 15, distance: 55.0
click at [292, 15] on div "W2592677 Actions" at bounding box center [259, 14] width 395 height 10
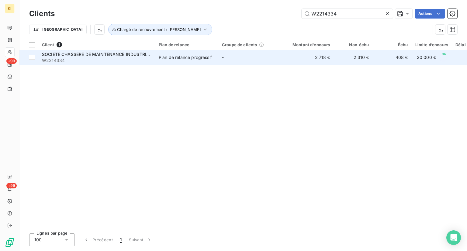
type input "W2214334"
click at [107, 57] on span "SOCIETE CHASSERE DE MAINTENANCE INDUSTRIELLE" at bounding box center [99, 54] width 114 height 5
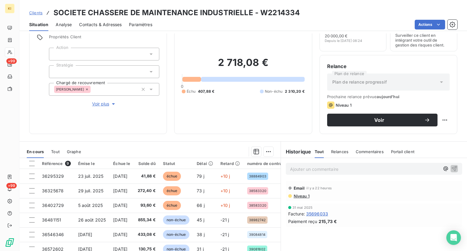
scroll to position [61, 0]
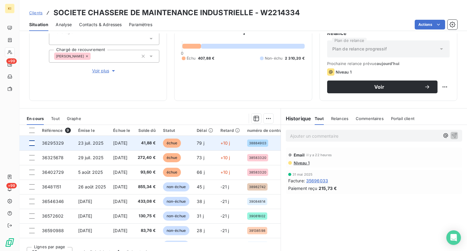
click at [33, 142] on div at bounding box center [31, 142] width 5 height 5
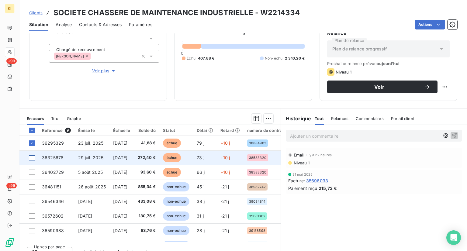
click at [34, 157] on div at bounding box center [31, 157] width 5 height 5
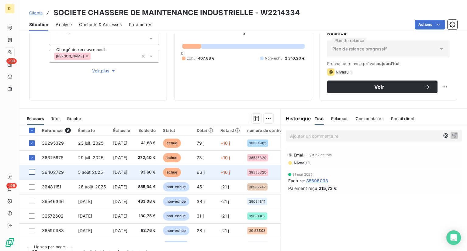
click at [34, 173] on div at bounding box center [31, 172] width 5 height 5
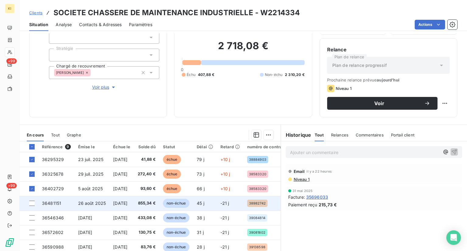
scroll to position [70, 0]
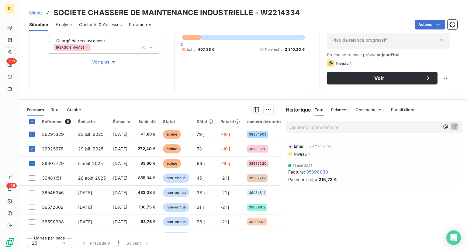
click at [54, 108] on span "Tout" at bounding box center [55, 109] width 9 height 5
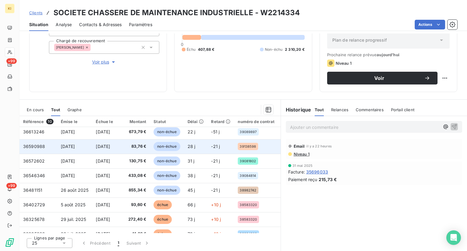
scroll to position [0, 0]
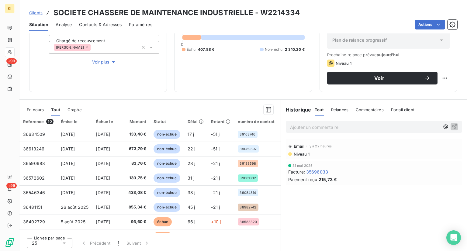
click at [36, 108] on span "En cours" at bounding box center [35, 109] width 17 height 5
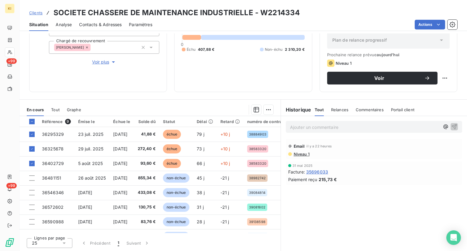
click at [266, 111] on html "KI +99 +99 Clients SOCIETE CHASSERE DE MAINTENANCE INDUSTRIELLE - W2214334 Situ…" at bounding box center [233, 125] width 467 height 251
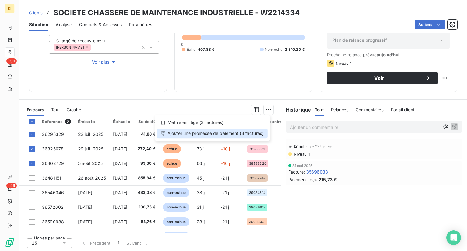
click at [230, 133] on div "Ajouter une promesse de paiement (3 factures)" at bounding box center [212, 134] width 110 height 10
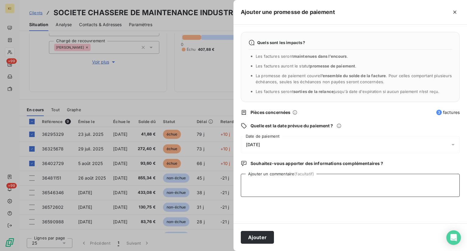
click at [284, 190] on textarea "Ajouter un commentaire (facultatif)" at bounding box center [350, 185] width 219 height 23
click at [297, 187] on textarea "Ajouter un commentaire (facultatif)" at bounding box center [350, 185] width 219 height 23
paste textarea "G05625304191"
type textarea "payé, envoi détail G05625304191 encaiss"
click at [269, 146] on div "[DATE]" at bounding box center [350, 144] width 219 height 17
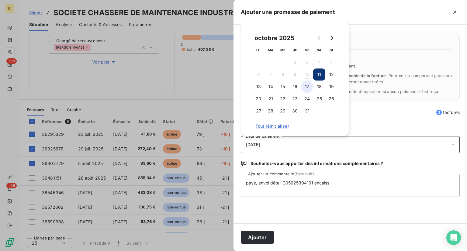
click at [305, 86] on button "17" at bounding box center [307, 87] width 12 height 12
click at [257, 237] on button "Ajouter" at bounding box center [257, 237] width 33 height 13
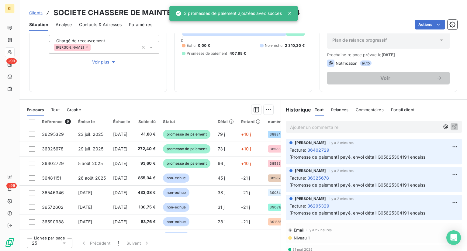
click at [40, 13] on span "Clients" at bounding box center [35, 12] width 13 height 5
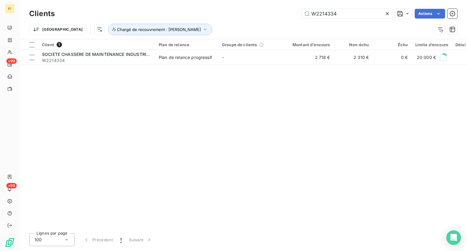
drag, startPoint x: 350, startPoint y: 12, endPoint x: 282, endPoint y: 17, distance: 68.0
click at [282, 14] on div "W2214334 Actions" at bounding box center [259, 14] width 395 height 10
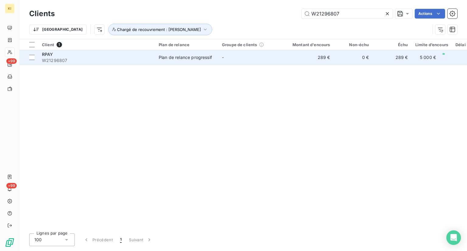
type input "W21296807"
click at [113, 57] on span "W21296807" at bounding box center [96, 60] width 109 height 6
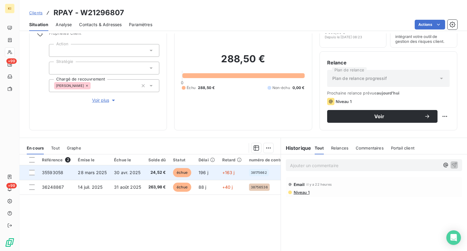
scroll to position [61, 0]
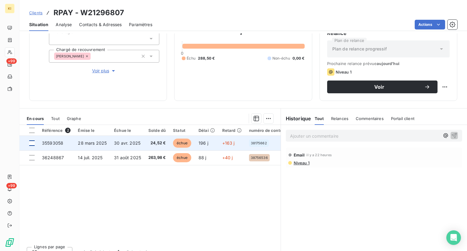
click at [33, 142] on div at bounding box center [31, 142] width 5 height 5
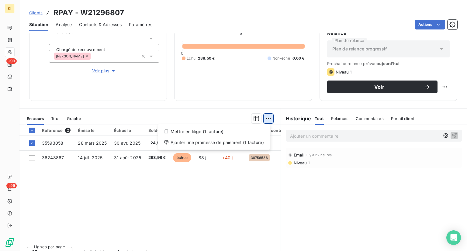
click at [266, 119] on html "KI +99 +99 Clients RPAY - W21296807 Situation Analyse Contacts & Adresses Param…" at bounding box center [233, 125] width 467 height 251
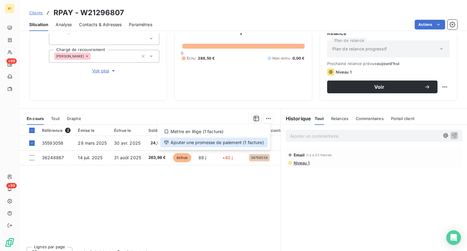
click at [234, 142] on div "Ajouter une promesse de paiement (1 facture)" at bounding box center [213, 143] width 107 height 10
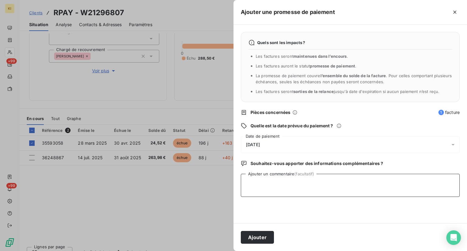
click at [298, 188] on textarea "Ajouter un commentaire (facultatif)" at bounding box center [350, 185] width 219 height 23
paste textarea "Pour la facture n°35593058, notre comptabilité m’a indiquer payer la facture da…"
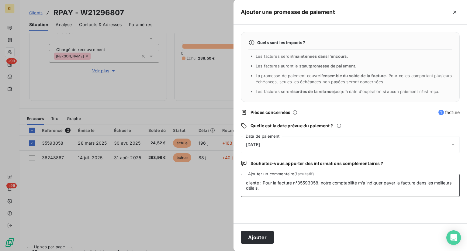
type textarea "cliente : Pour la facture n°35593058, notre comptabilité m’a indiquer payer la …"
click at [268, 144] on div "[DATE]" at bounding box center [350, 144] width 219 height 17
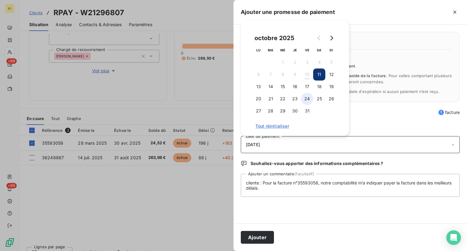
click at [306, 94] on button "24" at bounding box center [307, 99] width 12 height 12
click at [265, 237] on button "Ajouter" at bounding box center [257, 237] width 33 height 13
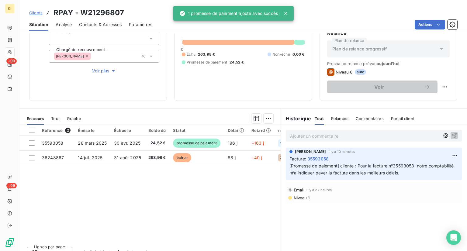
click at [39, 14] on span "Clients" at bounding box center [35, 12] width 13 height 5
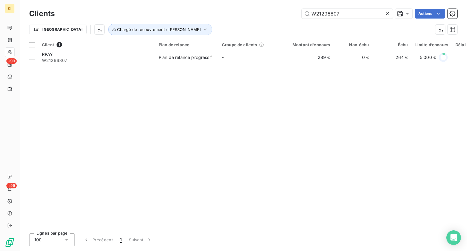
drag, startPoint x: 353, startPoint y: 15, endPoint x: 300, endPoint y: 15, distance: 52.6
click at [300, 15] on div "W21296807 Actions" at bounding box center [259, 14] width 395 height 10
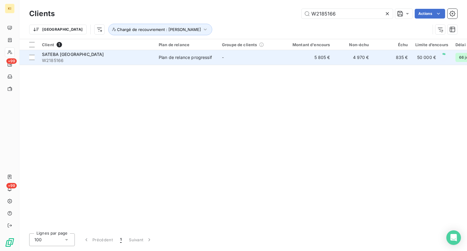
type input "W2185166"
click at [119, 61] on span "W2185166" at bounding box center [96, 60] width 109 height 6
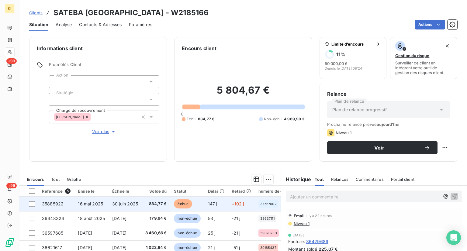
click at [55, 203] on span "35885922" at bounding box center [53, 203] width 22 height 5
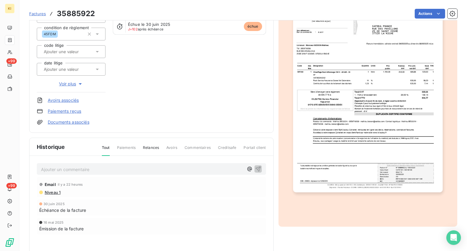
scroll to position [114, 0]
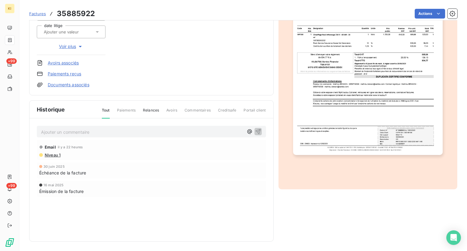
click at [104, 130] on p "Ajouter un commentaire ﻿" at bounding box center [142, 132] width 202 height 8
click at [198, 110] on span "Commentaires" at bounding box center [198, 113] width 26 height 10
click at [190, 112] on span "Commentaires" at bounding box center [198, 113] width 26 height 10
click at [78, 129] on p "clien" at bounding box center [142, 131] width 202 height 7
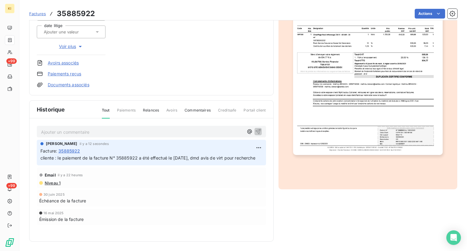
scroll to position [0, 0]
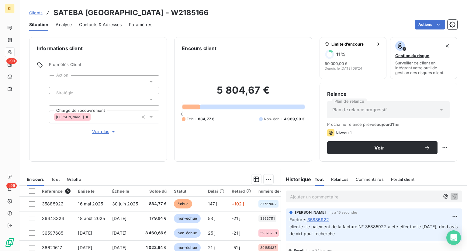
click at [36, 16] on div "Clients SATEBA [GEOGRAPHIC_DATA] - W2185166" at bounding box center [118, 12] width 179 height 11
click at [38, 14] on span "Clients" at bounding box center [35, 12] width 13 height 5
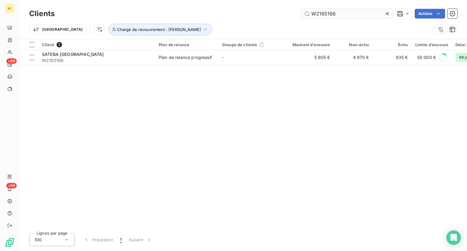
drag, startPoint x: 343, startPoint y: 15, endPoint x: 304, endPoint y: 15, distance: 38.9
click at [304, 15] on input "W2185166" at bounding box center [347, 14] width 91 height 10
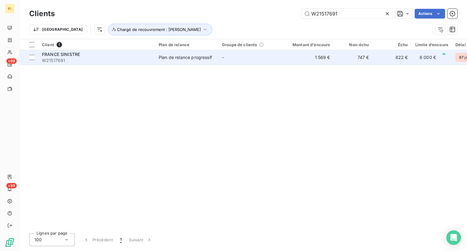
type input "W21517691"
click at [111, 60] on span "W21517691" at bounding box center [96, 60] width 109 height 6
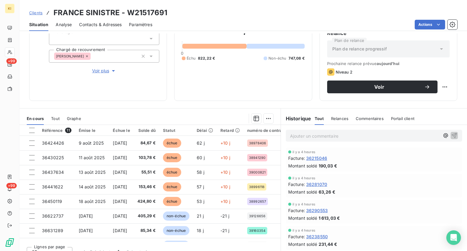
click at [38, 13] on span "Clients" at bounding box center [35, 12] width 13 height 5
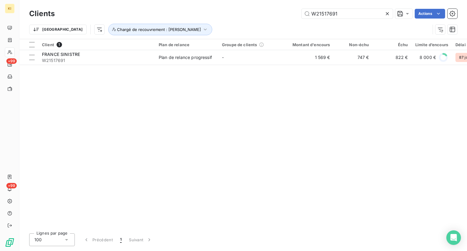
drag, startPoint x: 345, startPoint y: 12, endPoint x: 280, endPoint y: 12, distance: 65.1
click at [280, 12] on div "W21517691 Actions" at bounding box center [259, 14] width 395 height 10
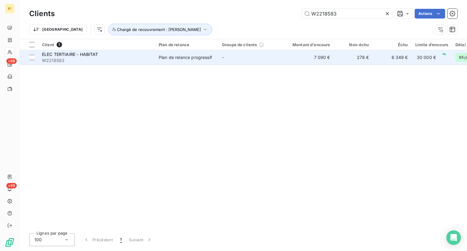
type input "W2218583"
click at [89, 64] on td "ELEC TERTIAIRE - HABITAT W2218583" at bounding box center [96, 57] width 117 height 15
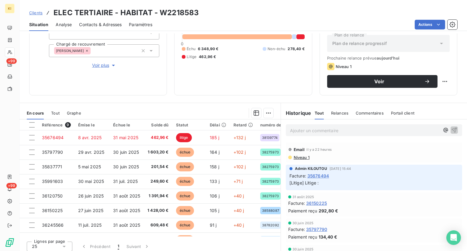
scroll to position [70, 0]
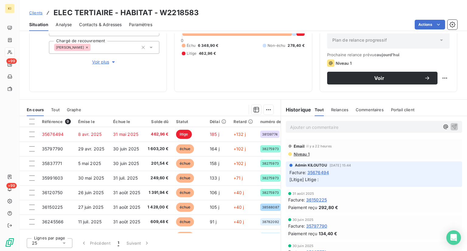
click at [318, 129] on p "Ajouter un commentaire ﻿" at bounding box center [365, 127] width 150 height 8
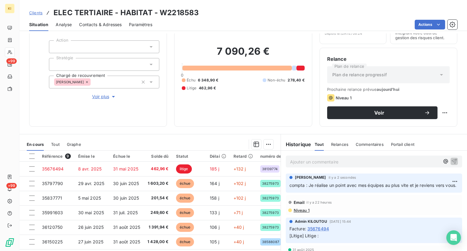
scroll to position [9, 0]
